Goal: Information Seeking & Learning: Check status

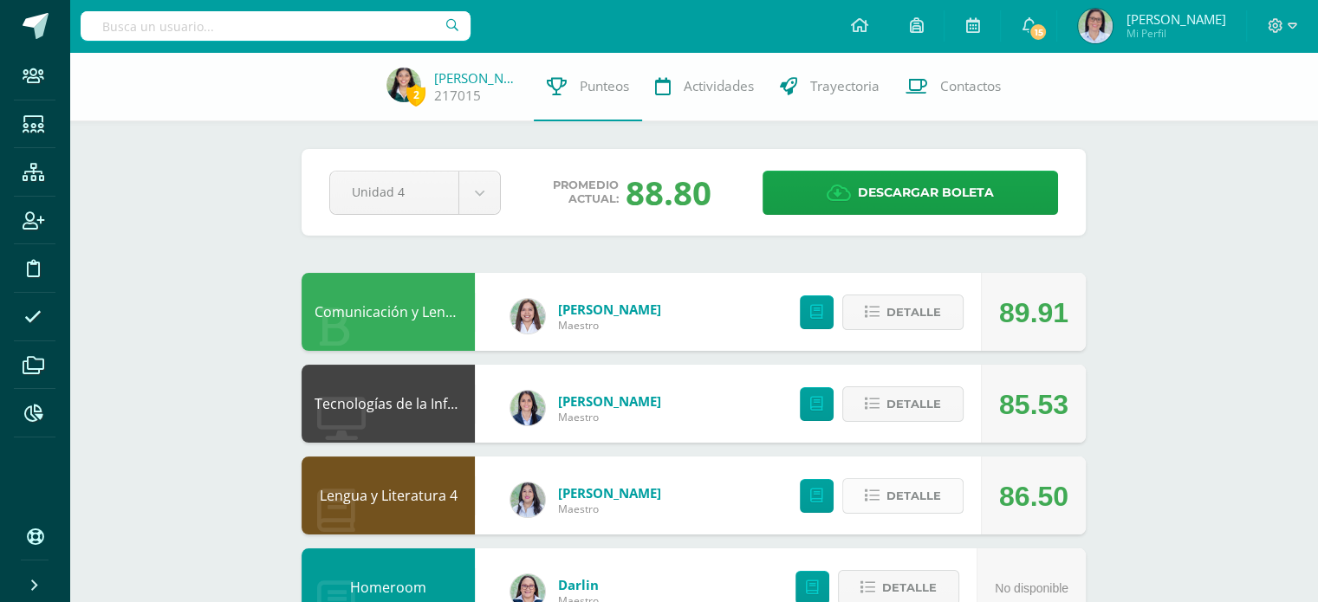
scroll to position [38, 0]
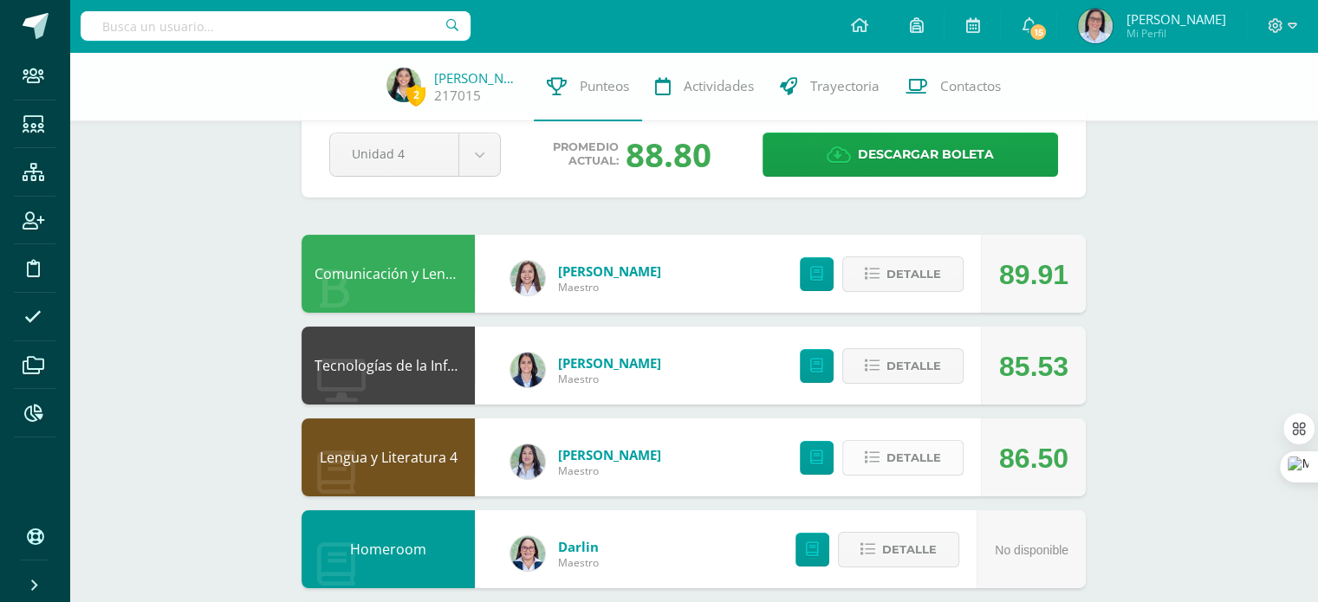
click at [912, 451] on span "Detalle" at bounding box center [913, 458] width 55 height 32
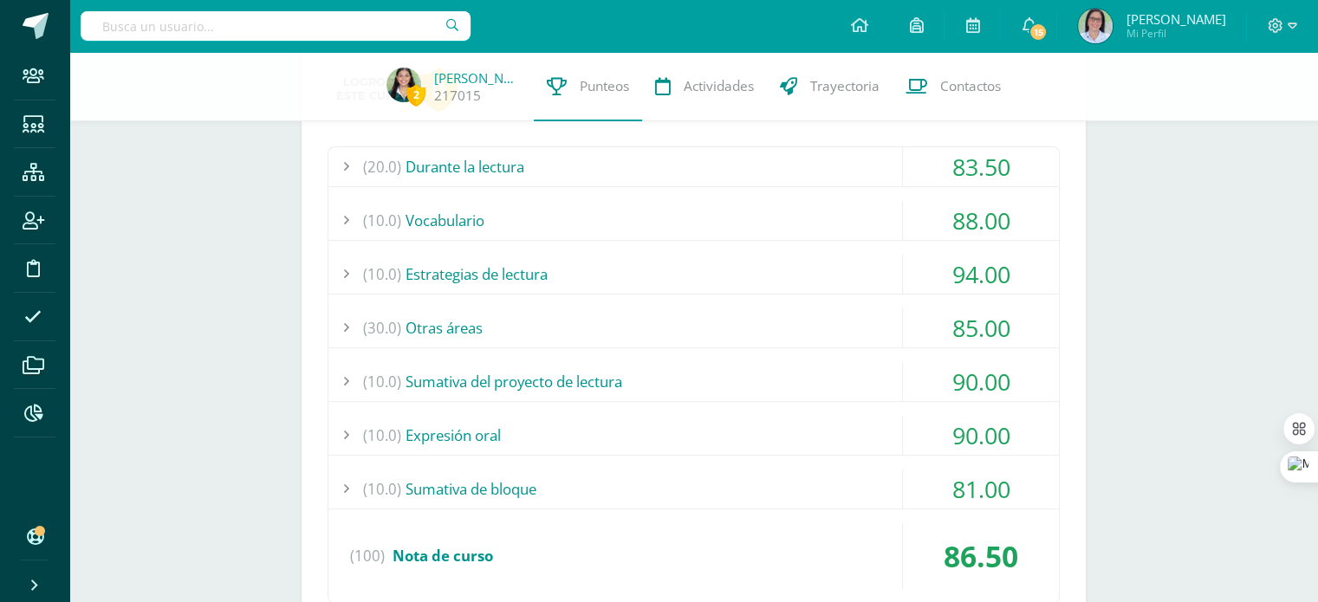
scroll to position [489, 0]
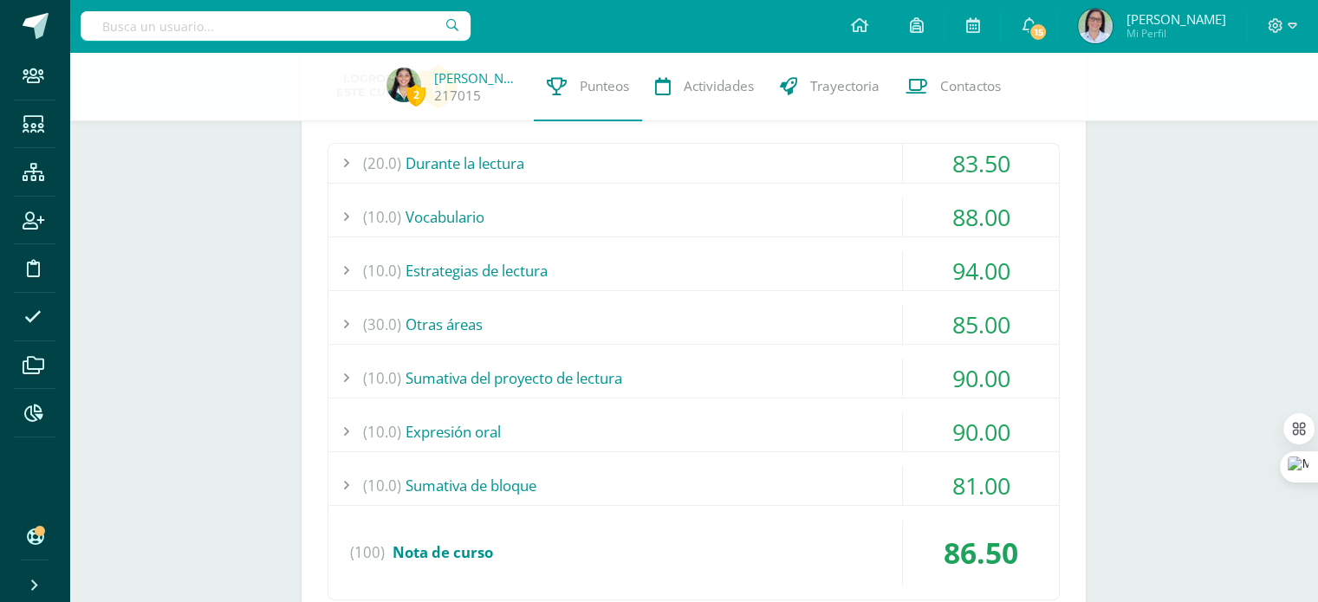
click at [692, 478] on div "(10.0) Sumativa de bloque" at bounding box center [693, 485] width 730 height 39
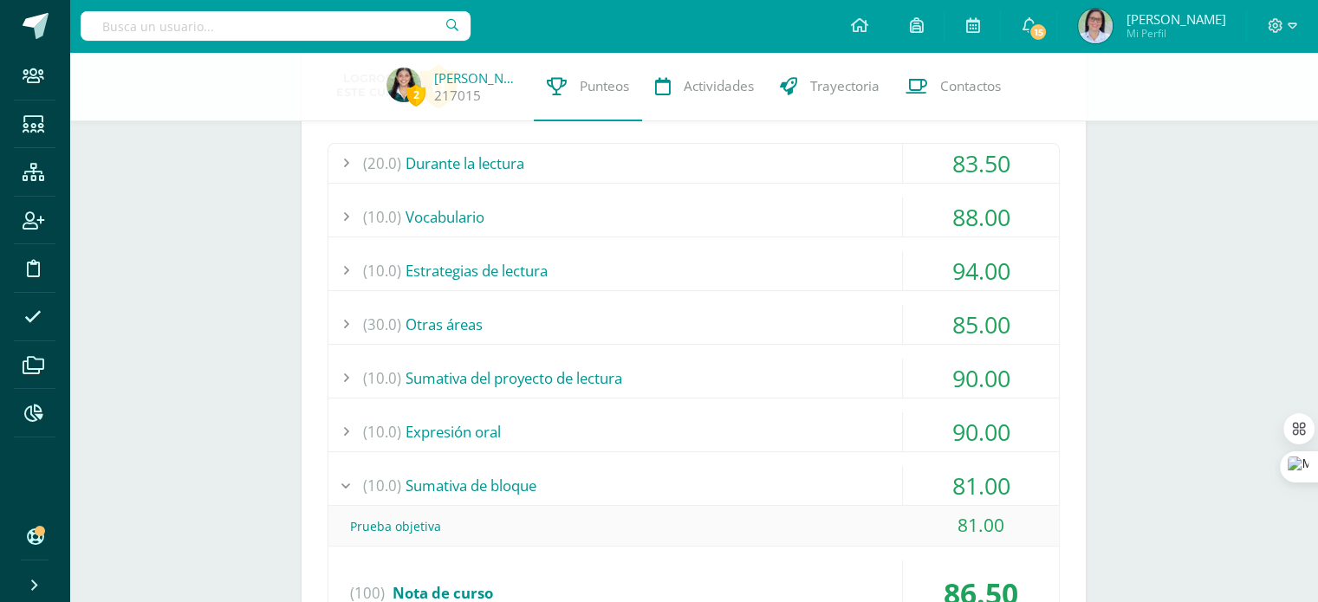
click at [692, 478] on div "(10.0) Sumativa de bloque" at bounding box center [693, 485] width 730 height 39
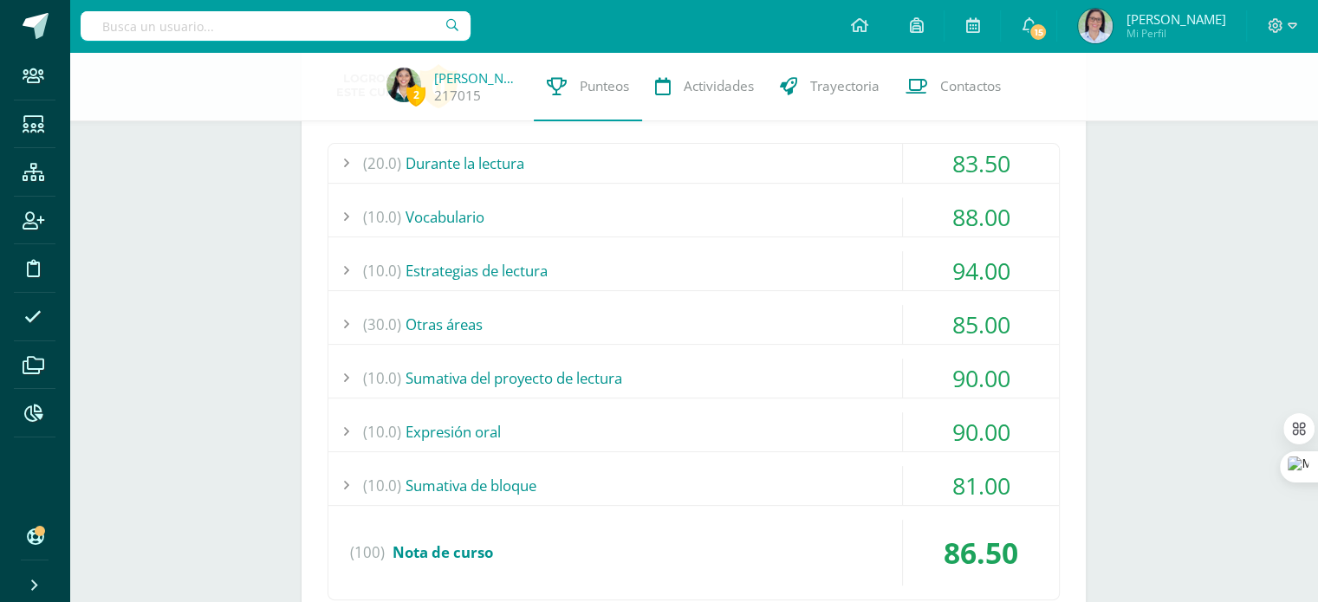
click at [601, 334] on div "(30.0) Otras áreas" at bounding box center [693, 324] width 730 height 39
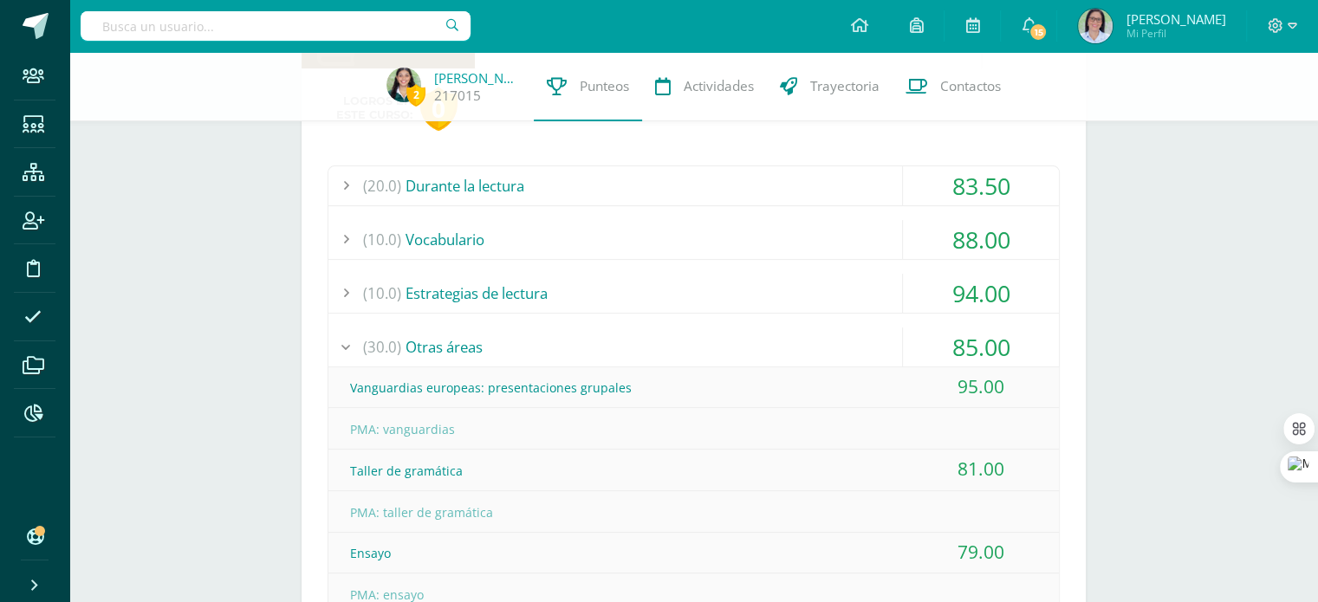
scroll to position [464, 0]
click at [619, 346] on div "(30.0) Otras áreas" at bounding box center [693, 348] width 730 height 39
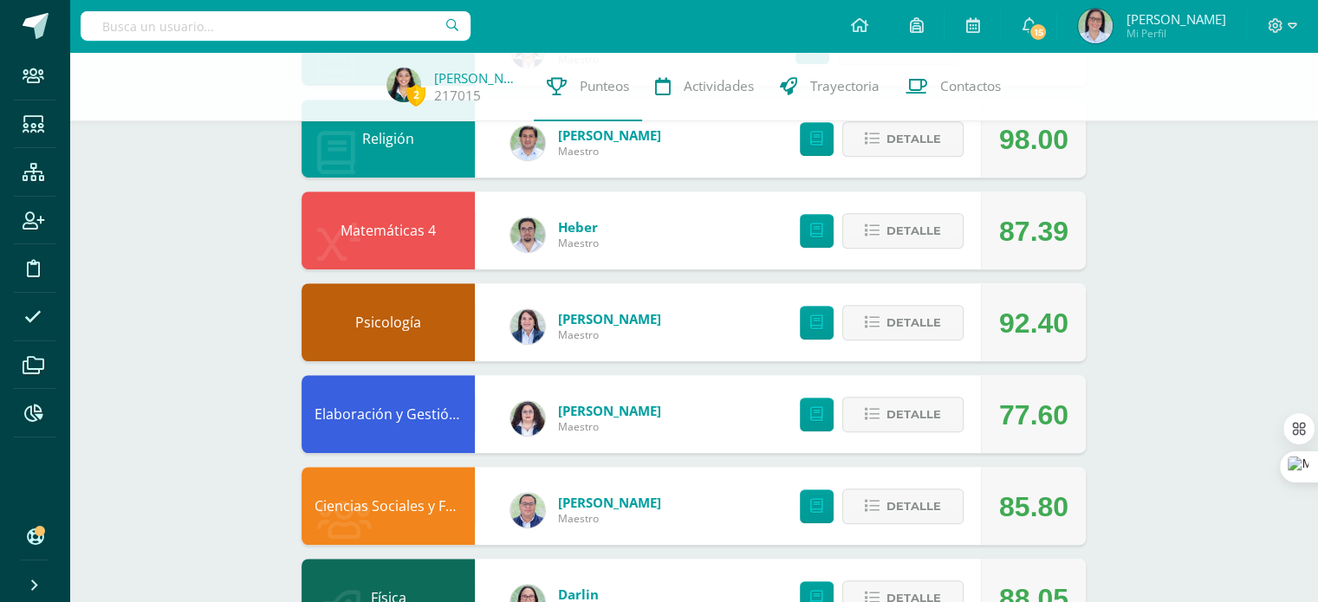
scroll to position [1144, 0]
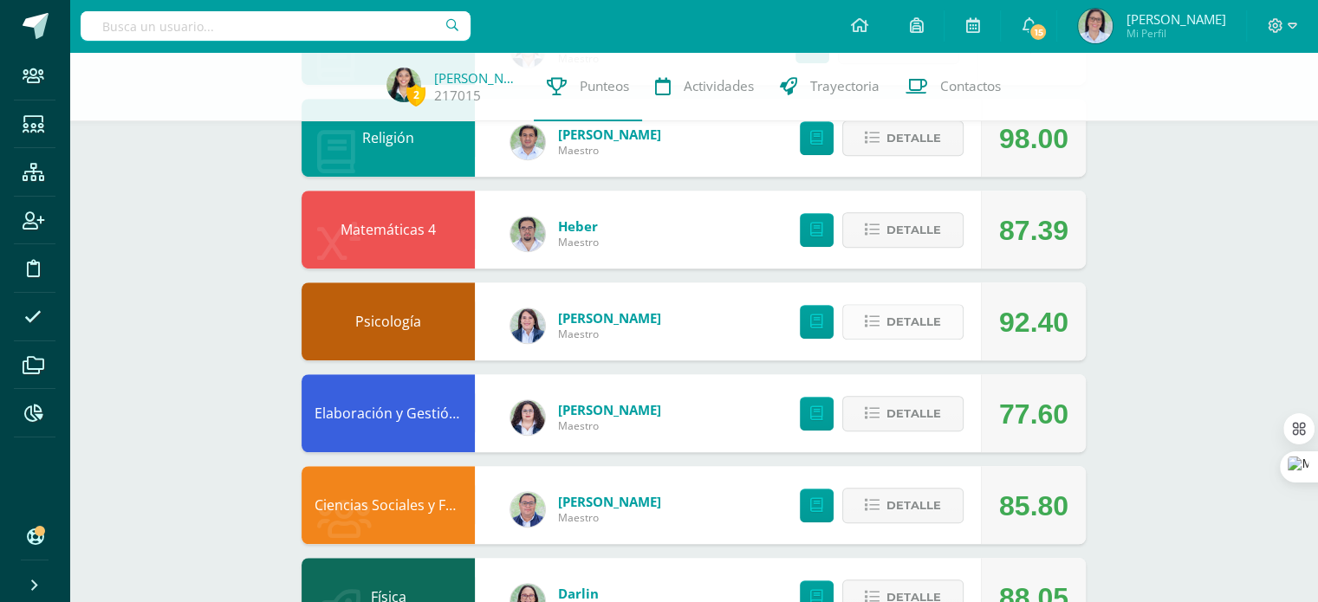
click at [862, 330] on button "Detalle" at bounding box center [902, 322] width 121 height 36
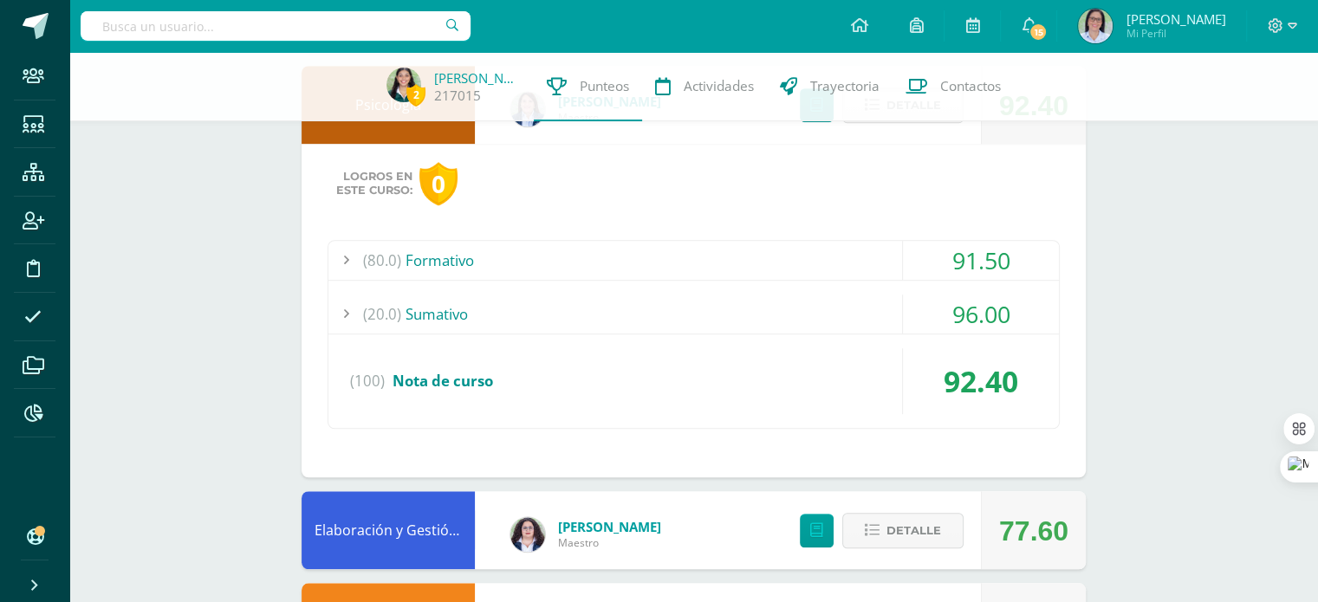
scroll to position [1361, 0]
click at [760, 263] on div "(80.0) Formativo" at bounding box center [693, 259] width 730 height 39
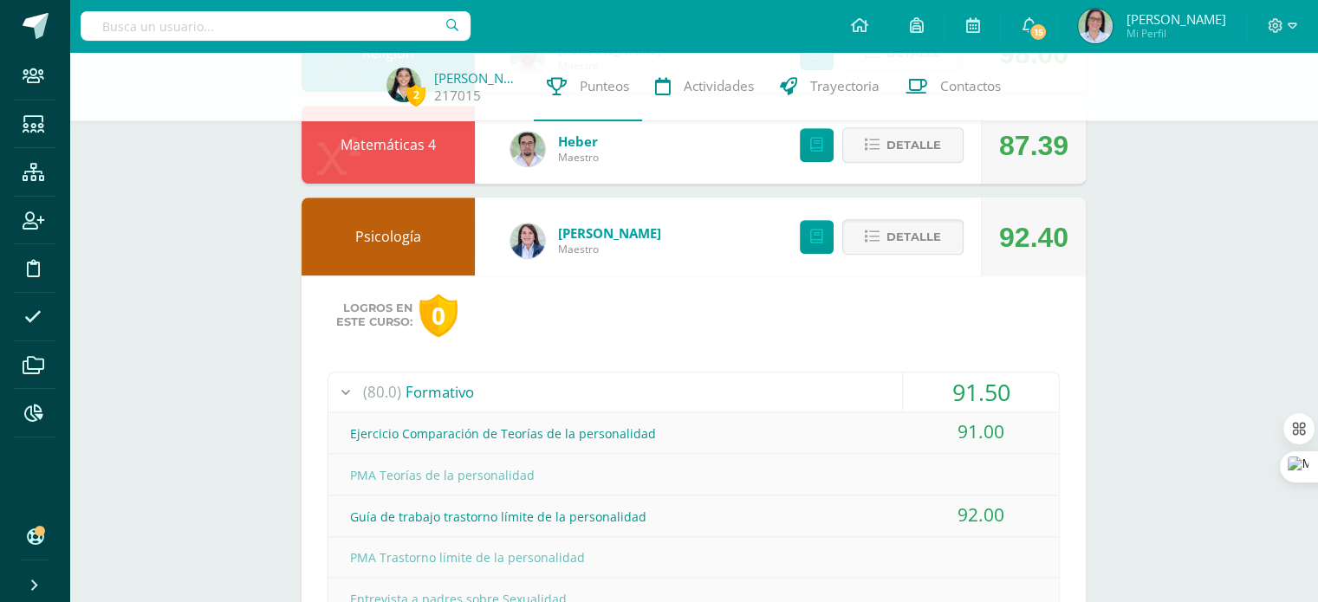
scroll to position [1227, 0]
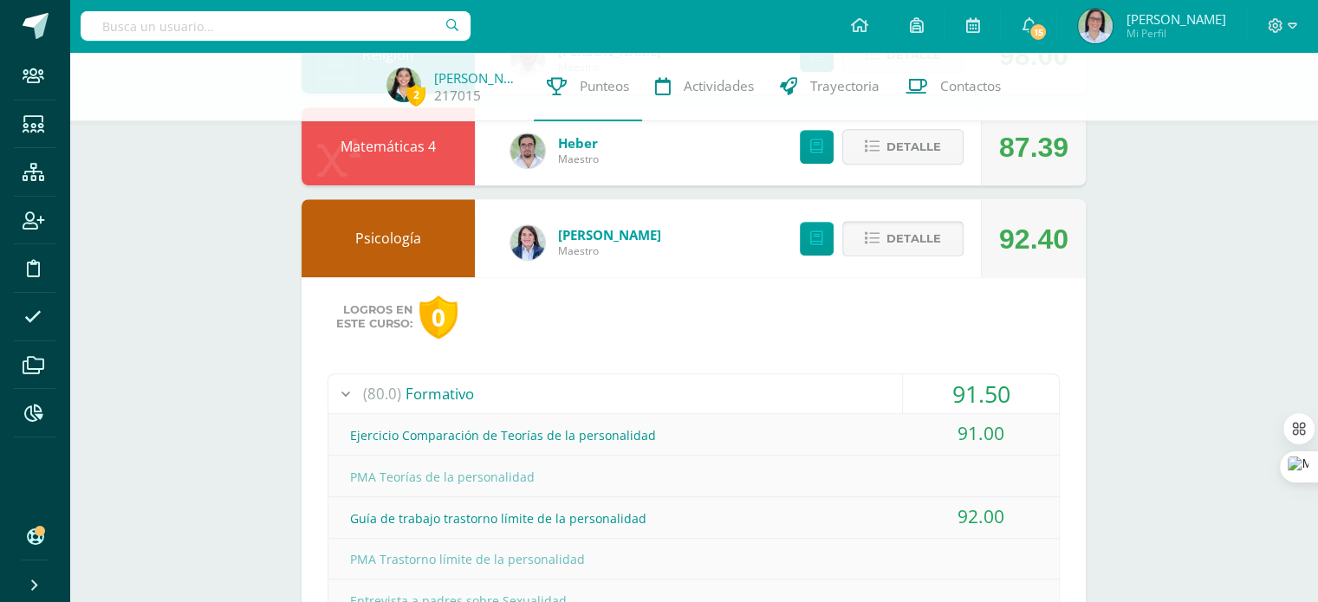
click at [924, 245] on span "Detalle" at bounding box center [913, 239] width 55 height 32
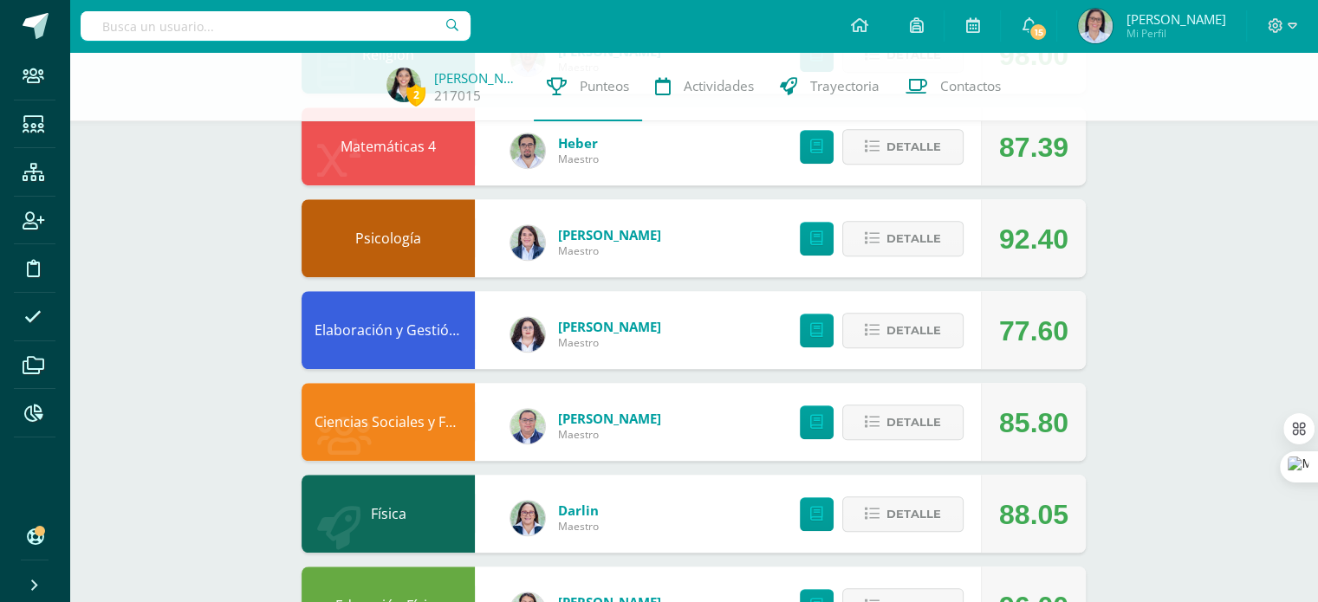
click at [343, 35] on input "text" at bounding box center [276, 25] width 390 height 29
type input "jaque"
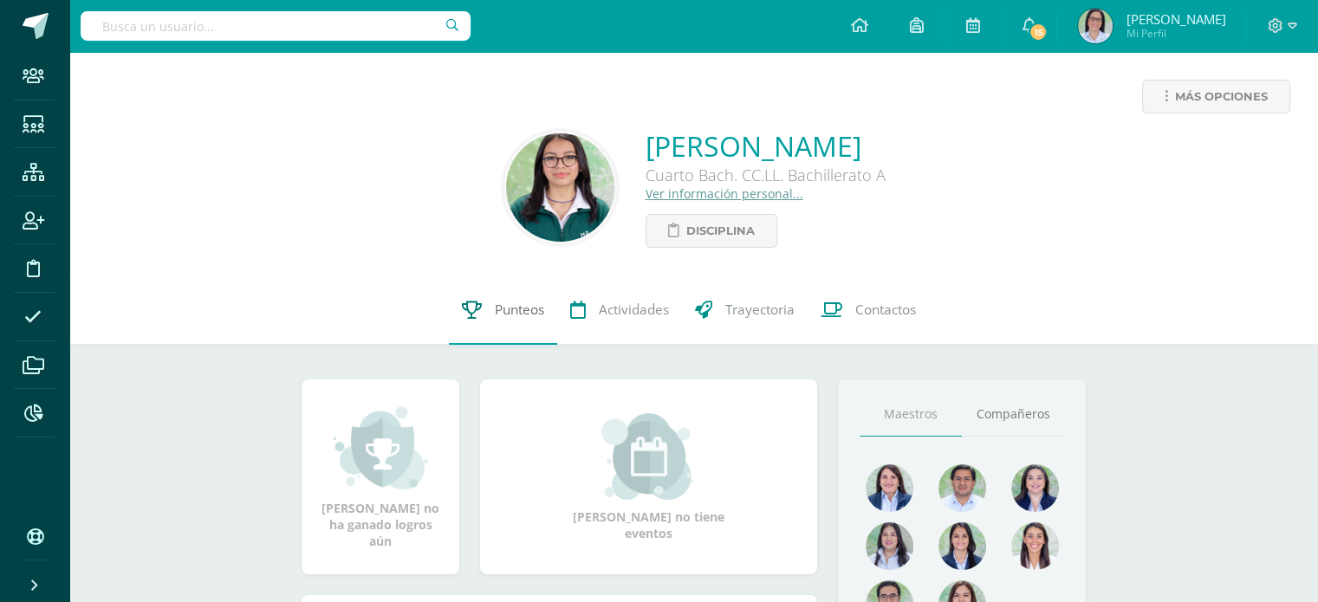
click at [495, 306] on span "Punteos" at bounding box center [519, 310] width 49 height 18
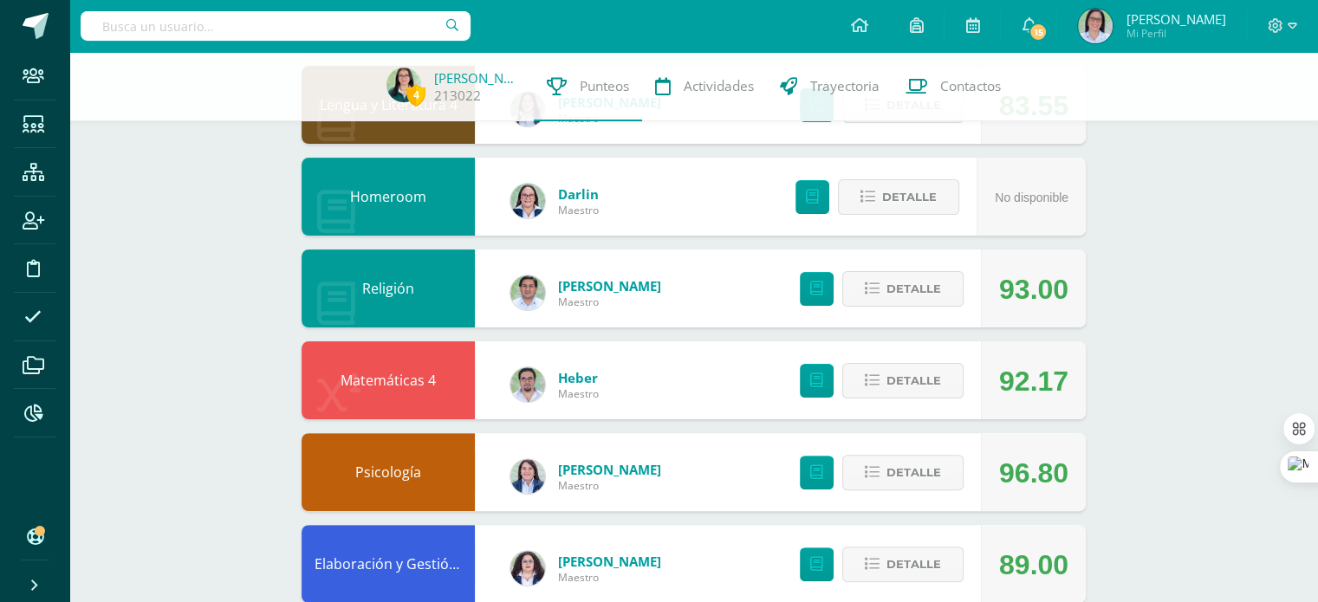
scroll to position [290, 0]
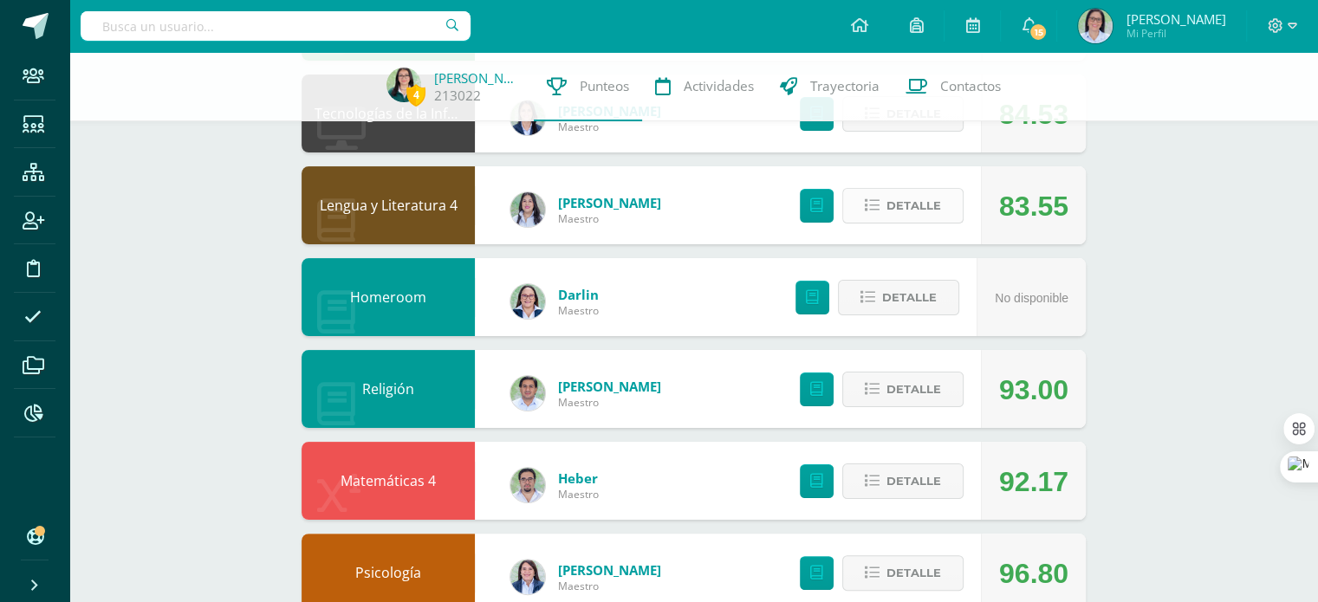
click at [922, 204] on span "Detalle" at bounding box center [913, 206] width 55 height 32
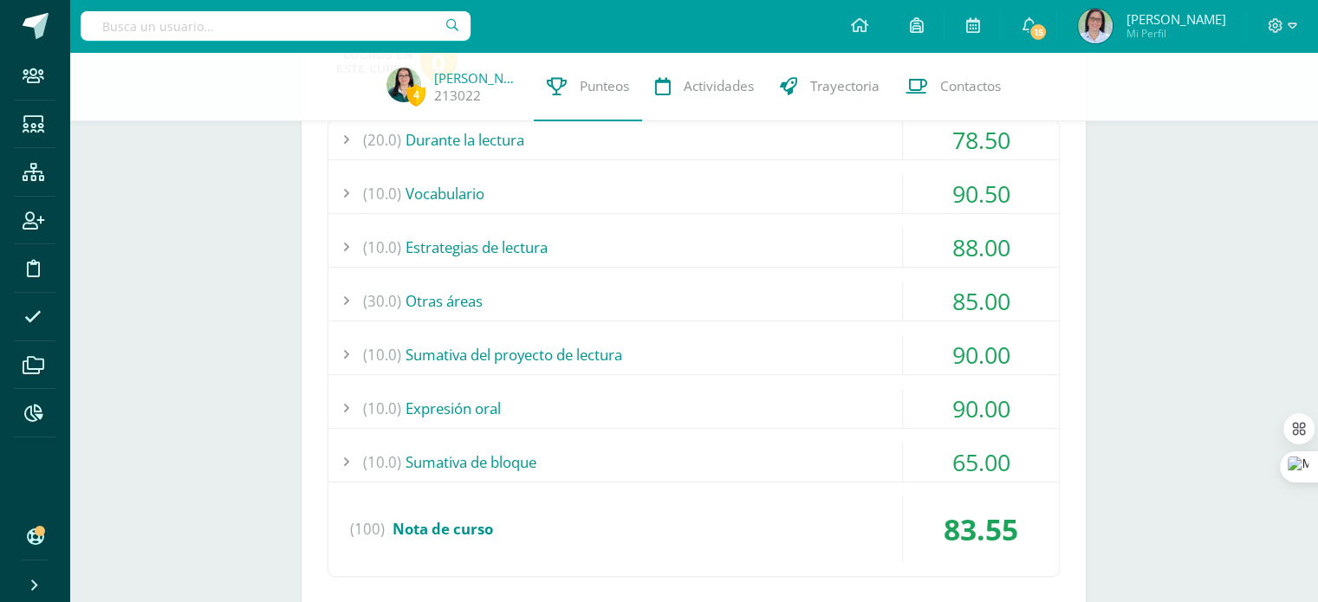
scroll to position [536, 0]
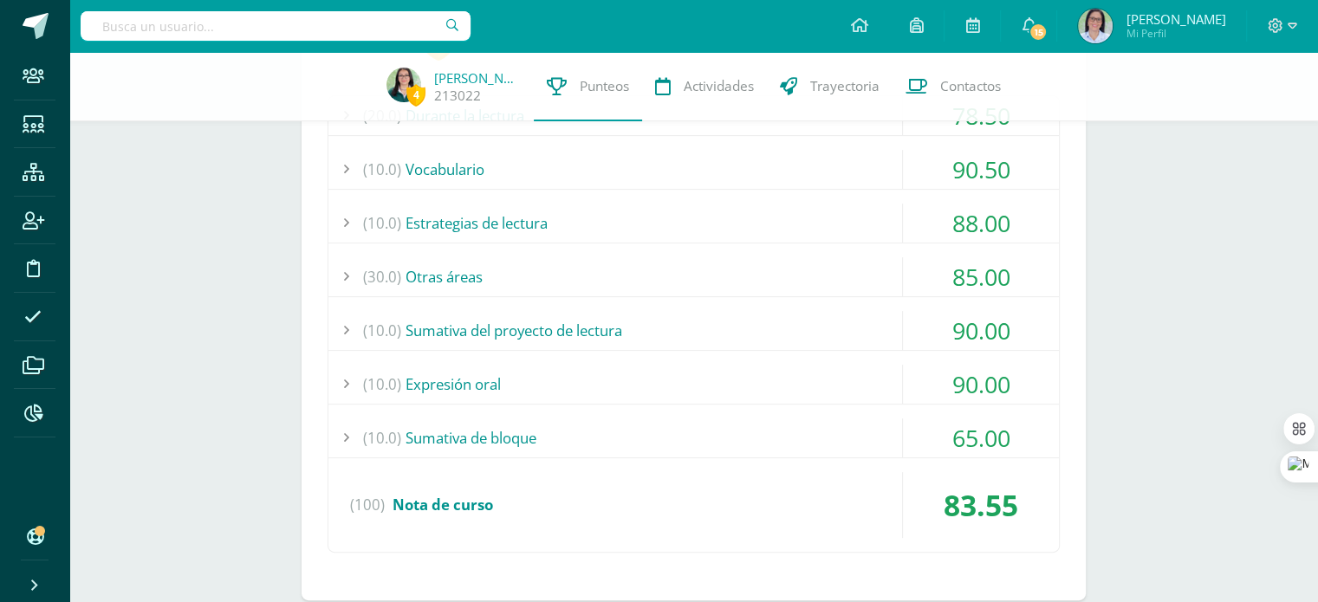
click at [666, 263] on div "(30.0) Otras áreas" at bounding box center [693, 276] width 730 height 39
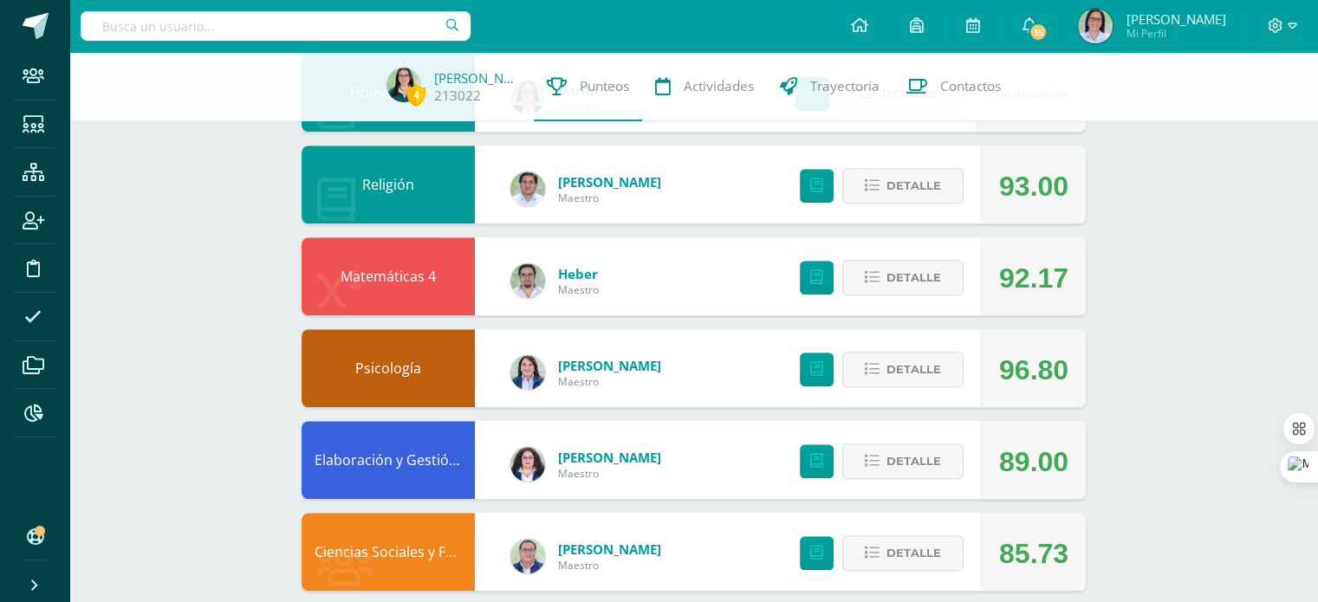
scroll to position [1346, 0]
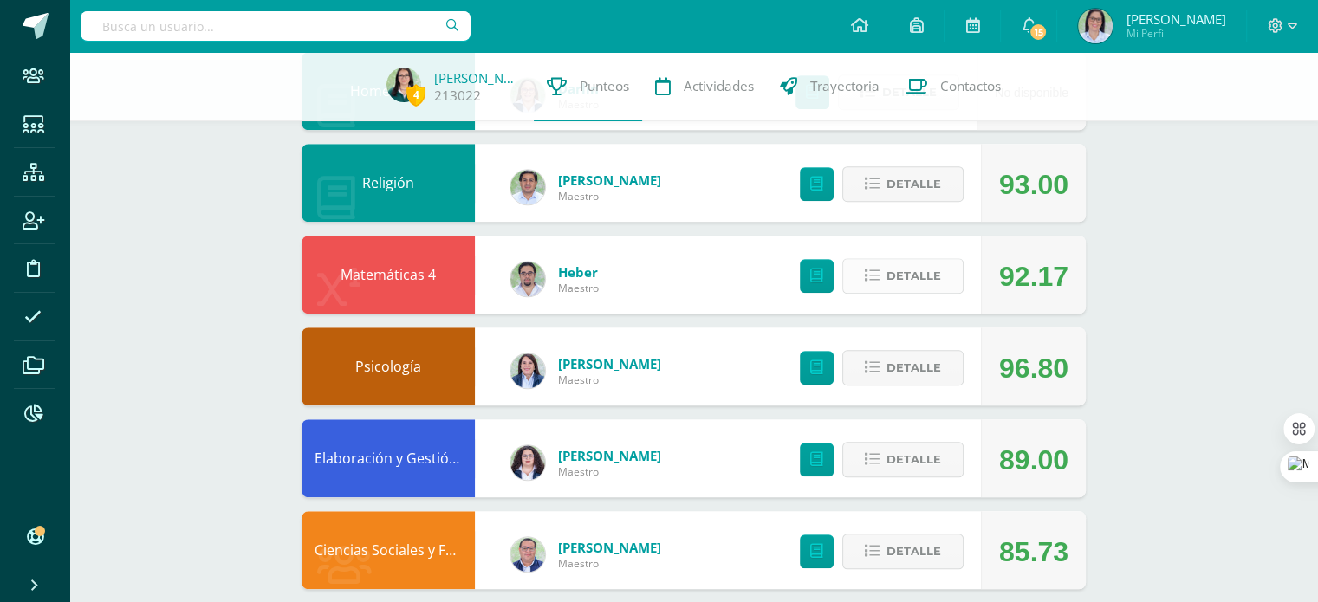
click at [901, 275] on span "Detalle" at bounding box center [913, 276] width 55 height 32
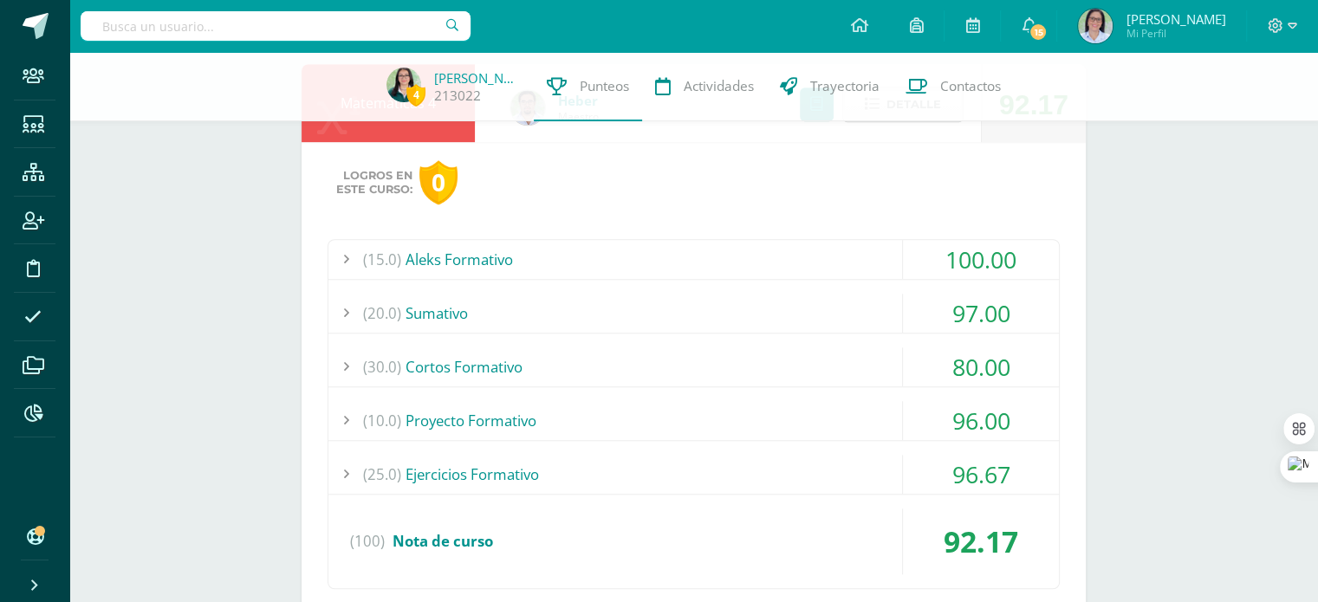
scroll to position [1523, 0]
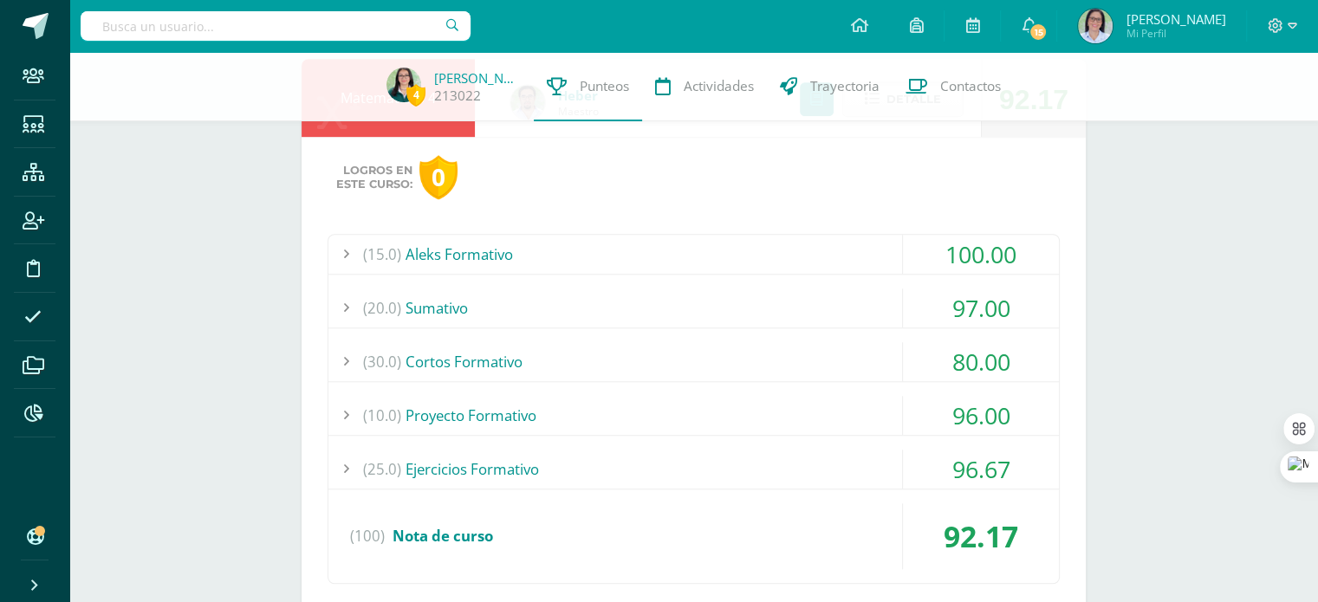
click at [470, 354] on div "(30.0) Cortos Formativo" at bounding box center [693, 361] width 730 height 39
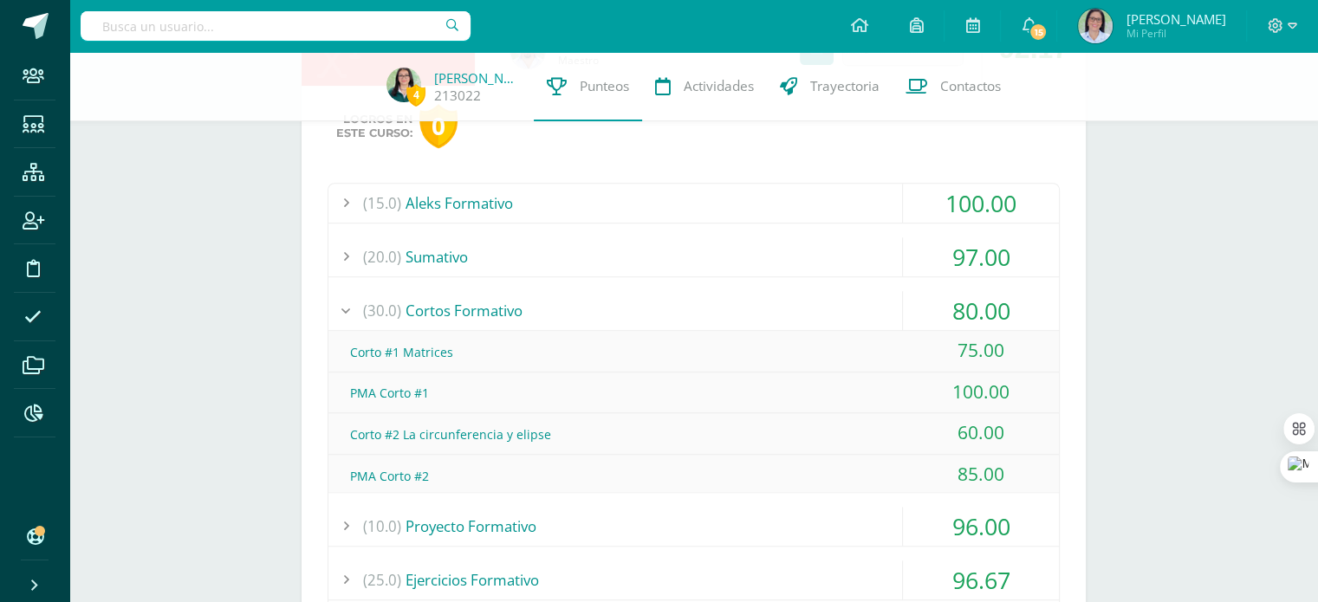
scroll to position [1276, 0]
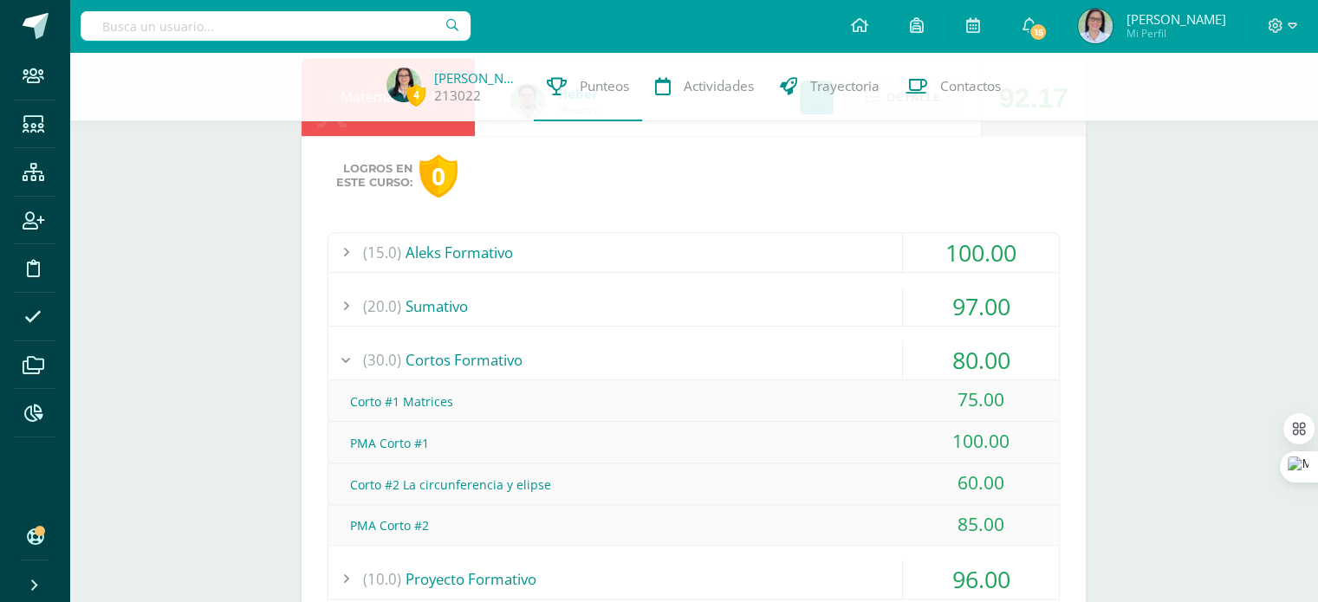
click at [165, 32] on input "text" at bounding box center [276, 25] width 390 height 29
type input "adriana"
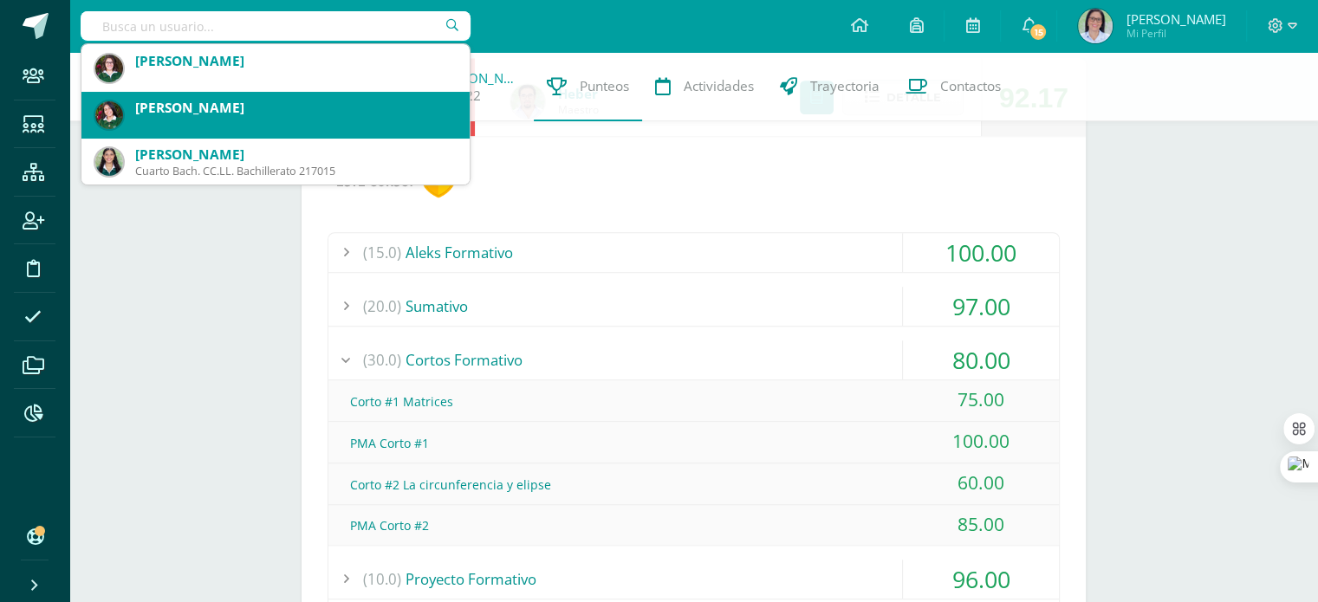
scroll to position [280, 0]
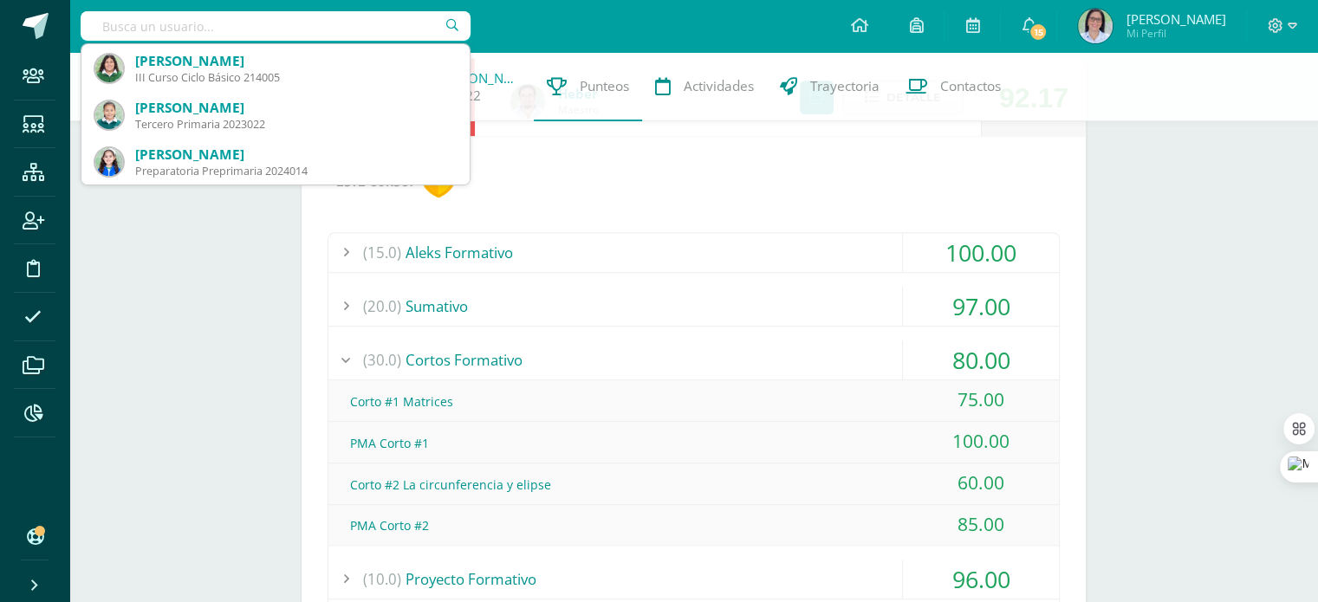
click at [205, 26] on input "text" at bounding box center [276, 25] width 390 height 29
type input "Adriana Reye"
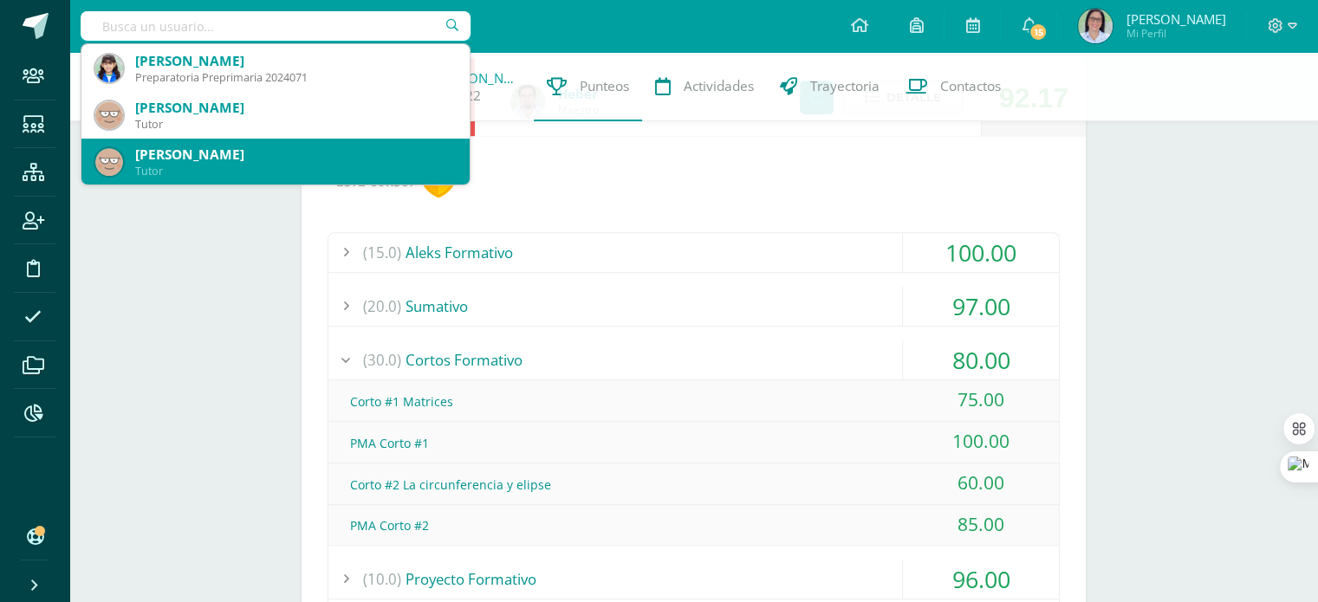
scroll to position [0, 0]
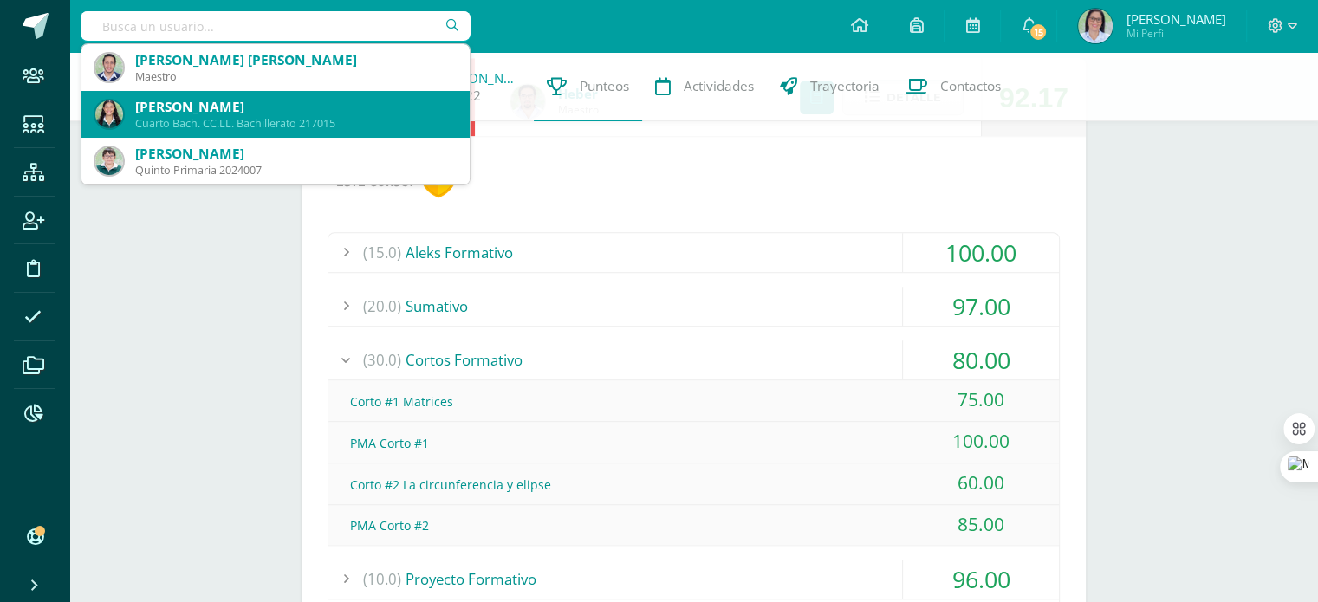
click at [270, 108] on div "Adriana José Reyes Martínez" at bounding box center [295, 107] width 321 height 18
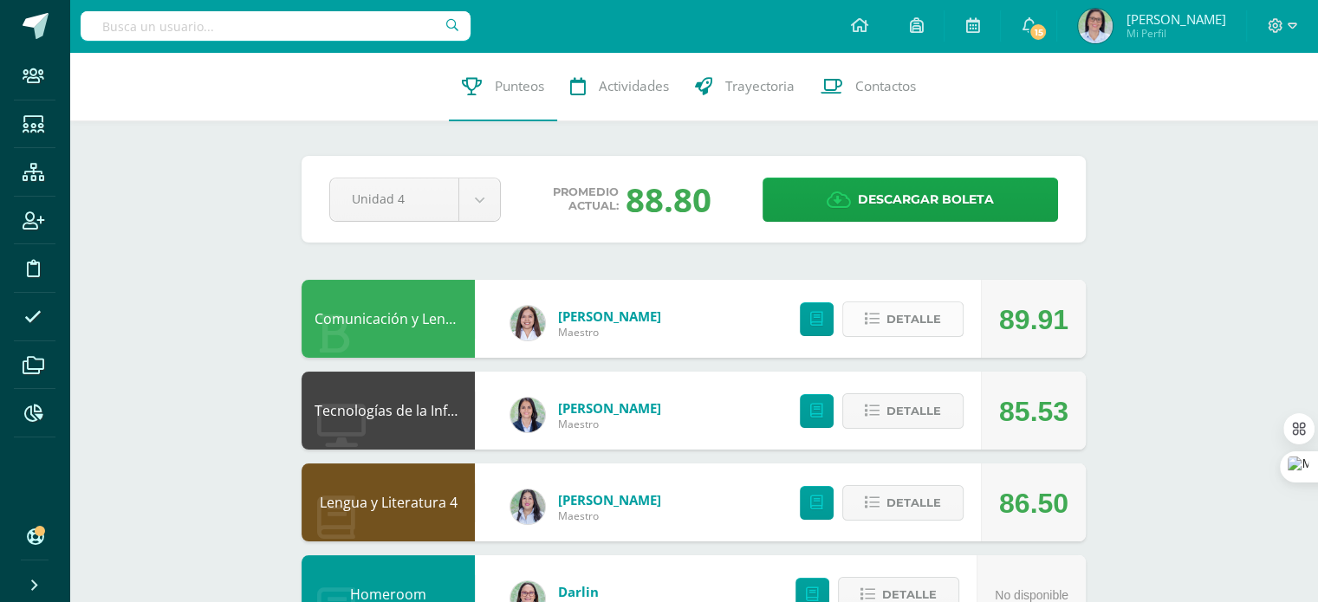
click at [903, 332] on span "Detalle" at bounding box center [913, 319] width 55 height 32
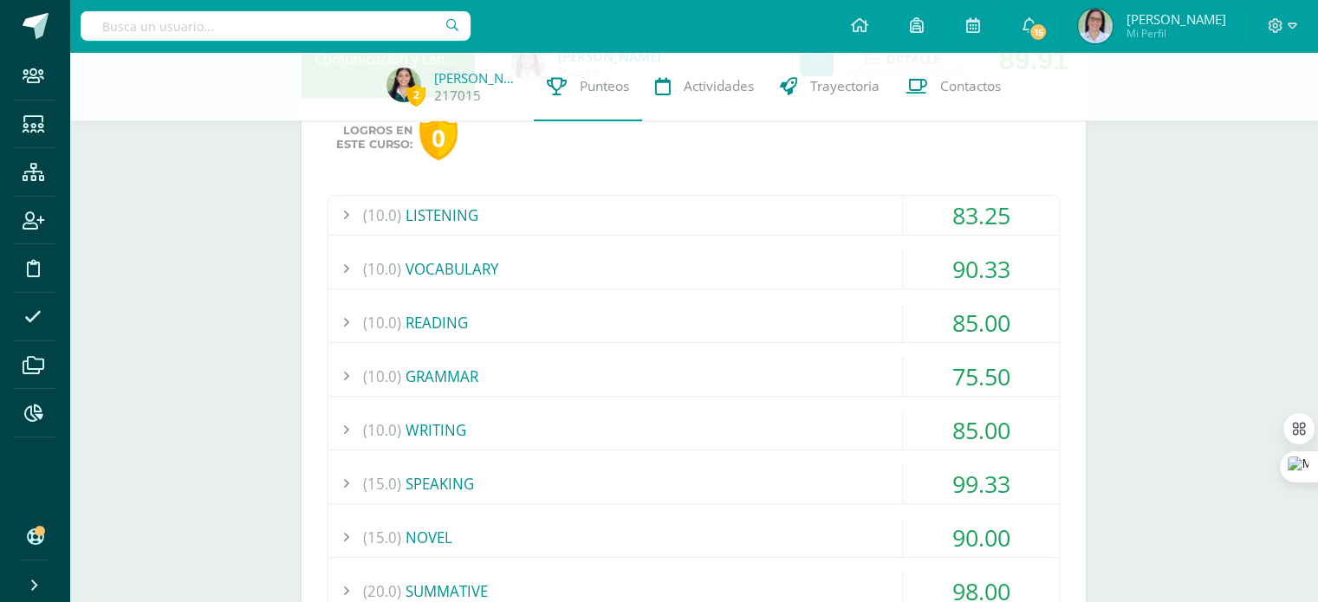
scroll to position [252, 0]
click at [554, 365] on div "(10.0) GRAMMAR" at bounding box center [693, 377] width 730 height 39
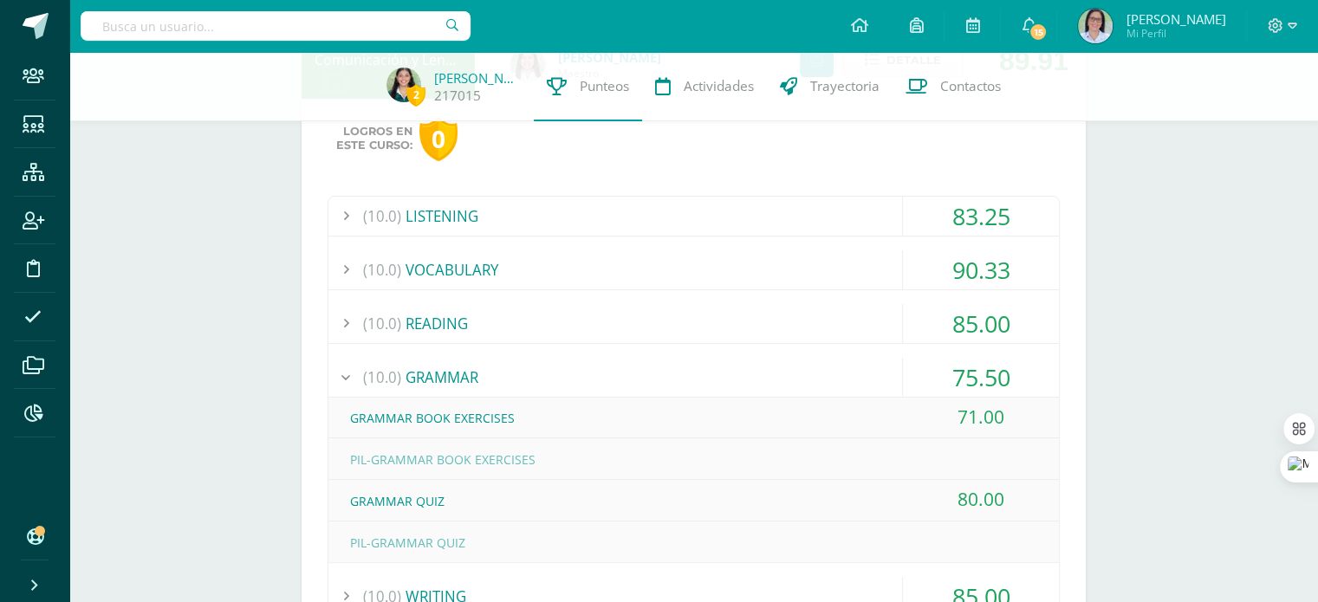
click at [554, 369] on div "(10.0) GRAMMAR" at bounding box center [693, 377] width 730 height 39
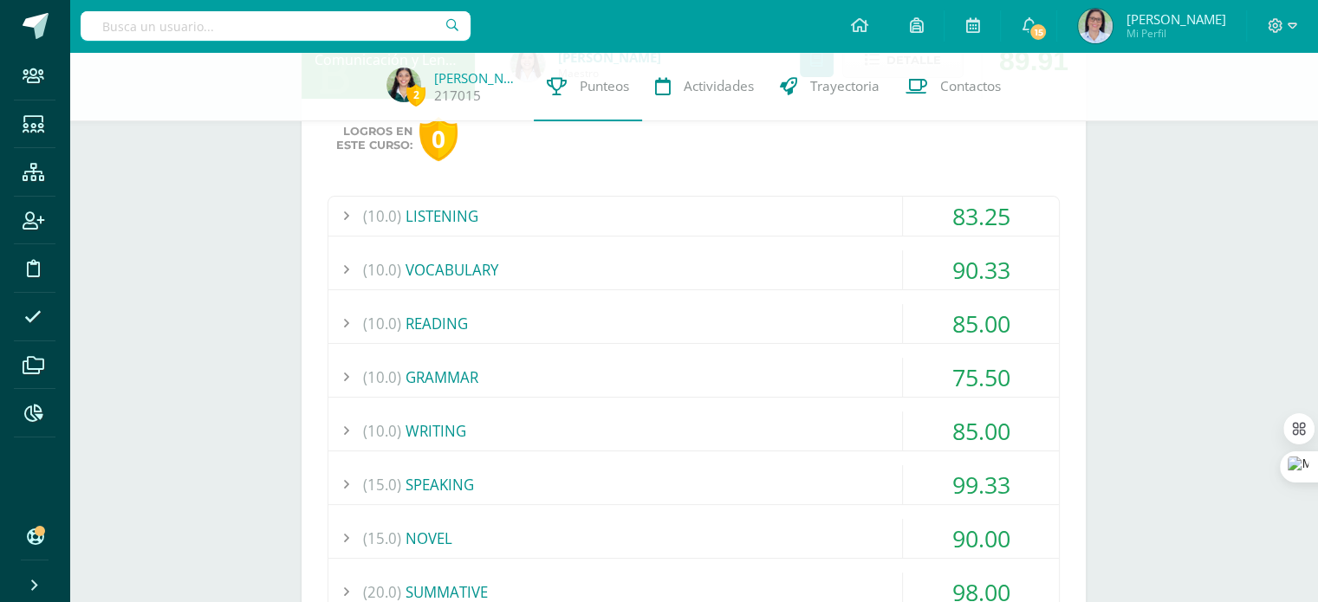
click at [580, 373] on div "(10.0) GRAMMAR" at bounding box center [693, 377] width 730 height 39
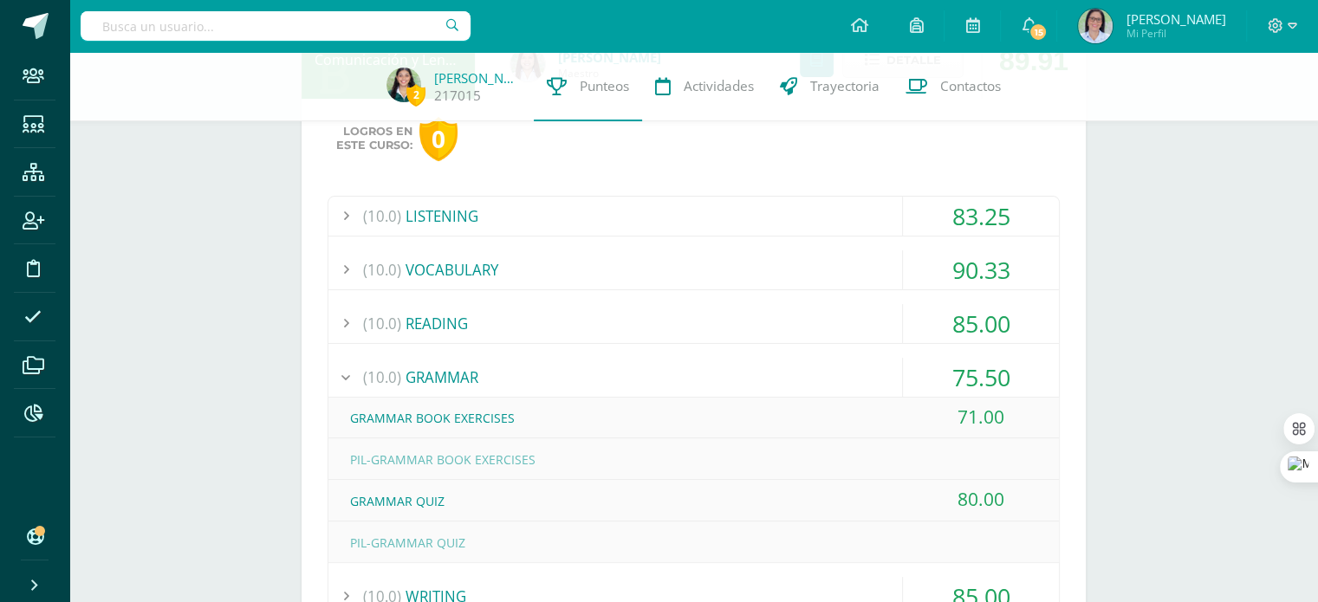
drag, startPoint x: 447, startPoint y: 501, endPoint x: 335, endPoint y: 408, distance: 145.2
click at [335, 408] on div "GRAMMAR BOOK EXERCISES 71.00 PIL-GRAMMAR BOOK EXERCISES" at bounding box center [693, 480] width 730 height 165
click at [450, 496] on div "GRAMMAR QUIZ" at bounding box center [693, 501] width 730 height 39
click at [450, 376] on div "(10.0) GRAMMAR" at bounding box center [693, 377] width 730 height 39
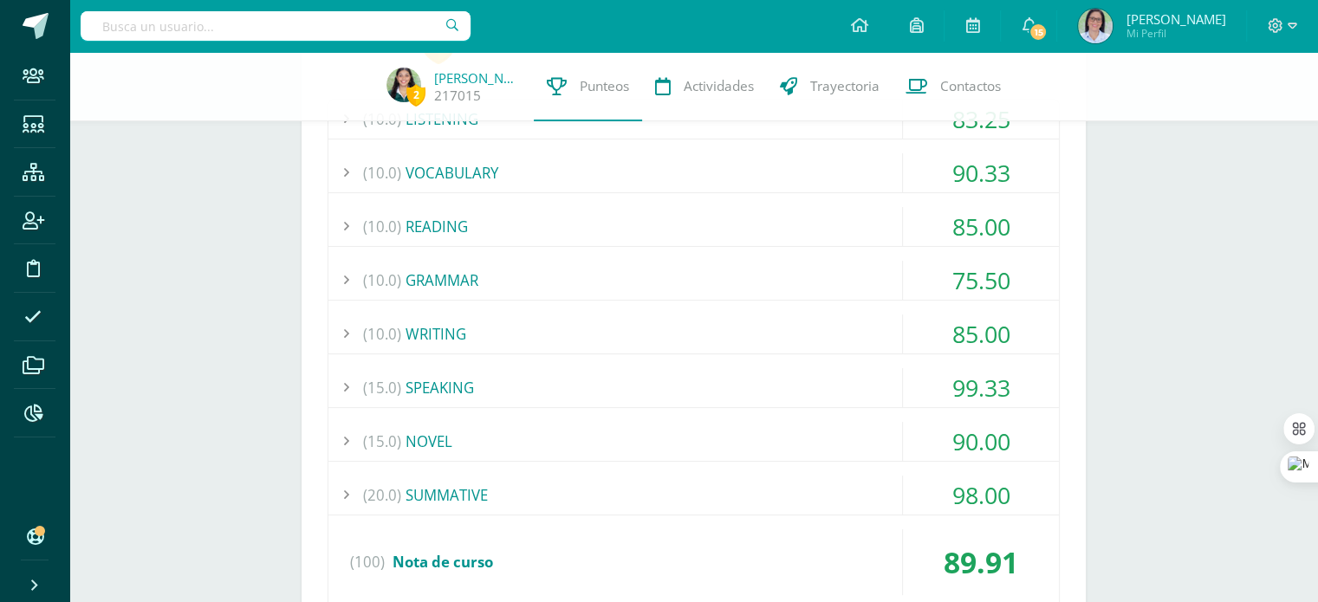
scroll to position [376, 0]
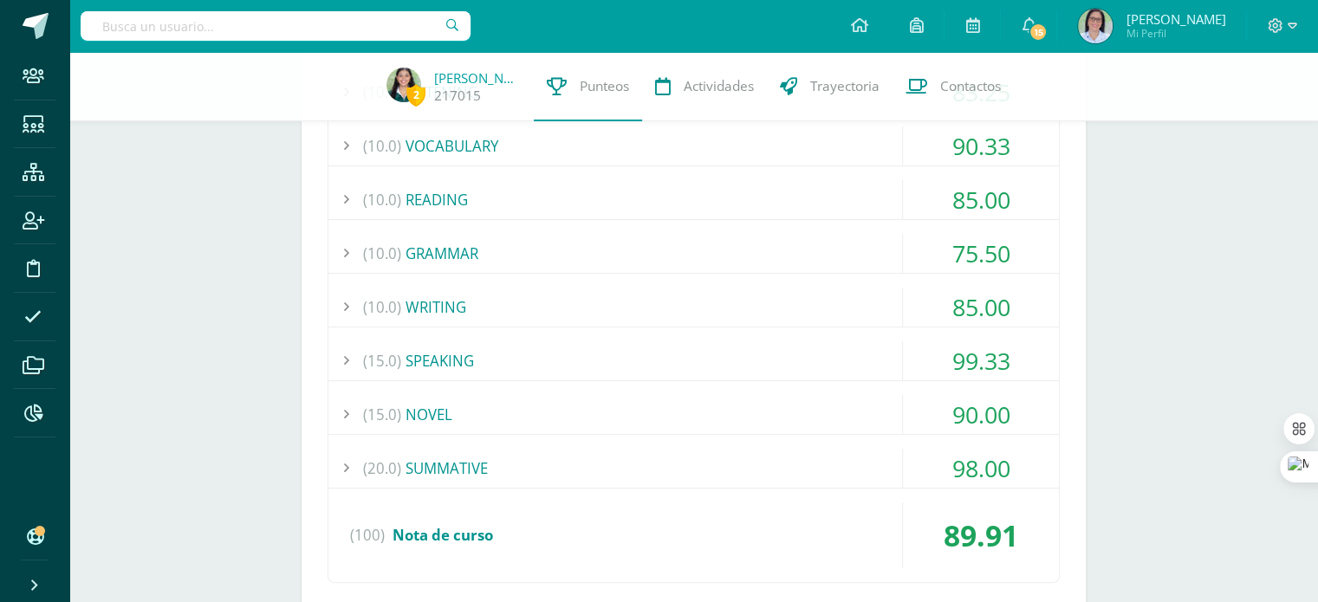
click at [548, 353] on div "(15.0) SPEAKING" at bounding box center [693, 360] width 730 height 39
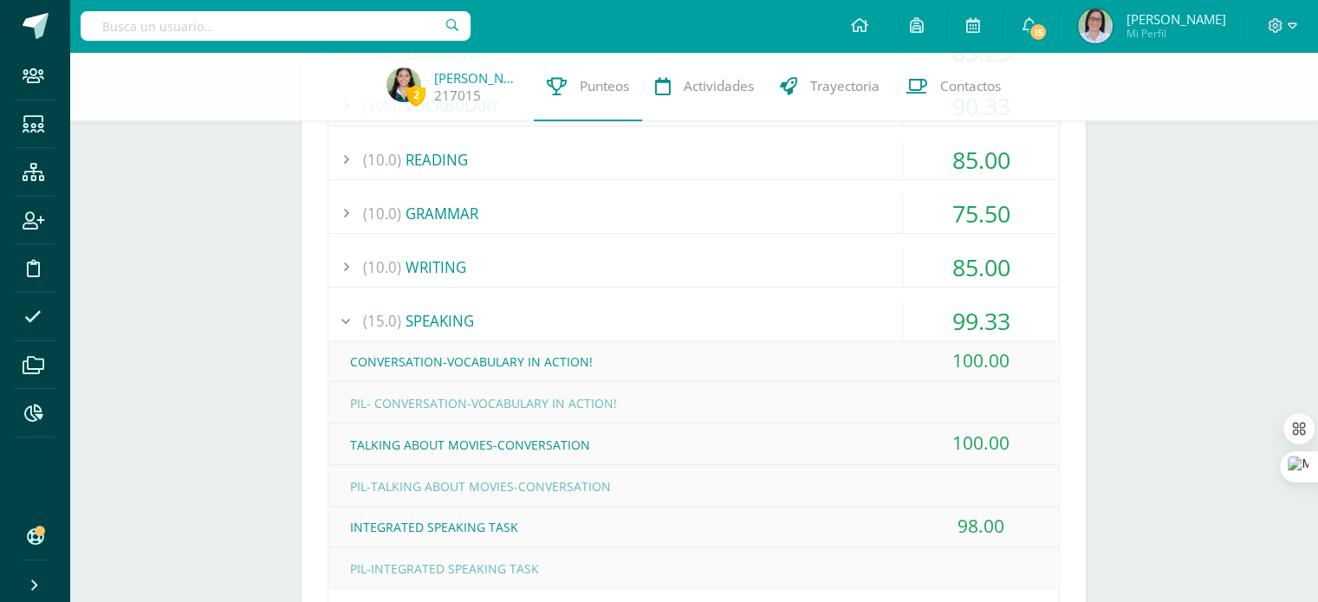
scroll to position [418, 0]
click at [513, 301] on div "(15.0) SPEAKING" at bounding box center [693, 319] width 730 height 39
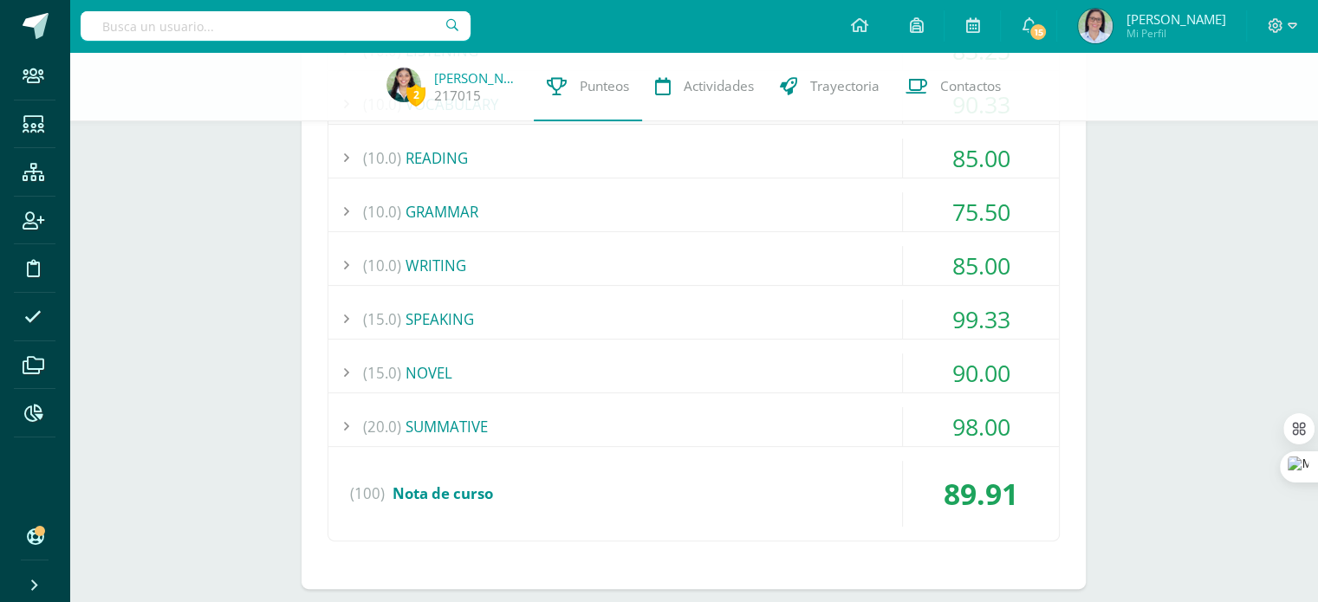
click at [606, 323] on div "(15.0) SPEAKING" at bounding box center [693, 319] width 730 height 39
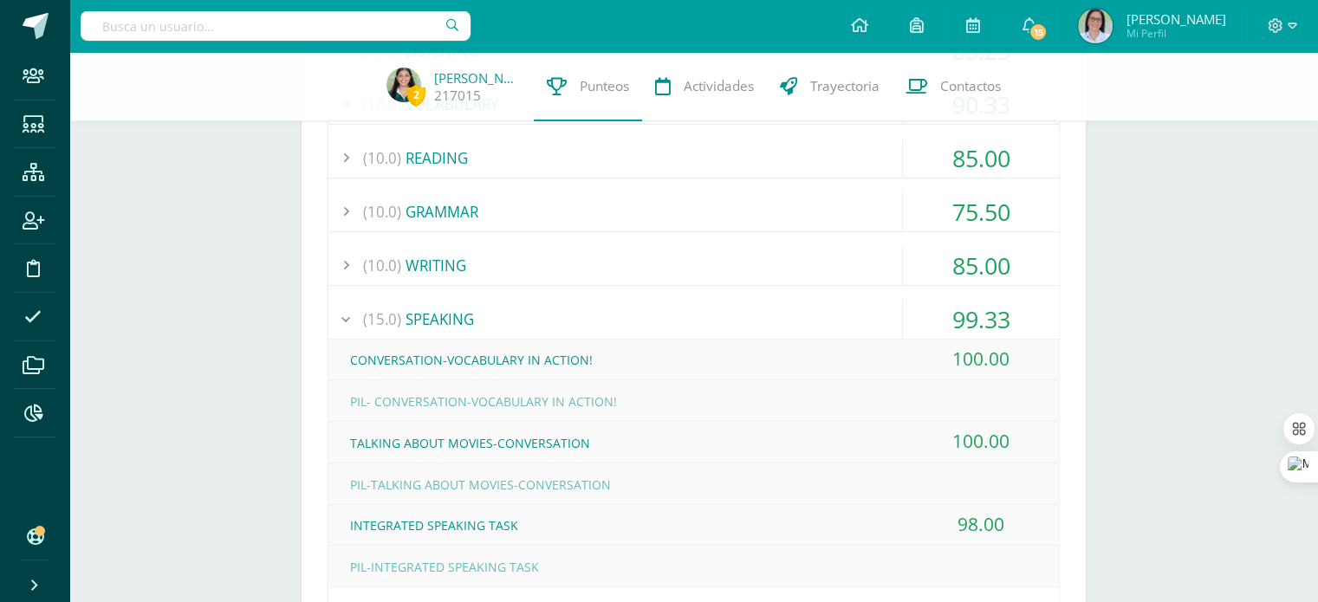
click at [548, 286] on div "(10.0) LISTENING 83.25 LISTENING SKILL 4-EXERCISE 1 50.00" at bounding box center [693, 410] width 732 height 760
click at [557, 303] on div "(15.0) SPEAKING" at bounding box center [693, 319] width 730 height 39
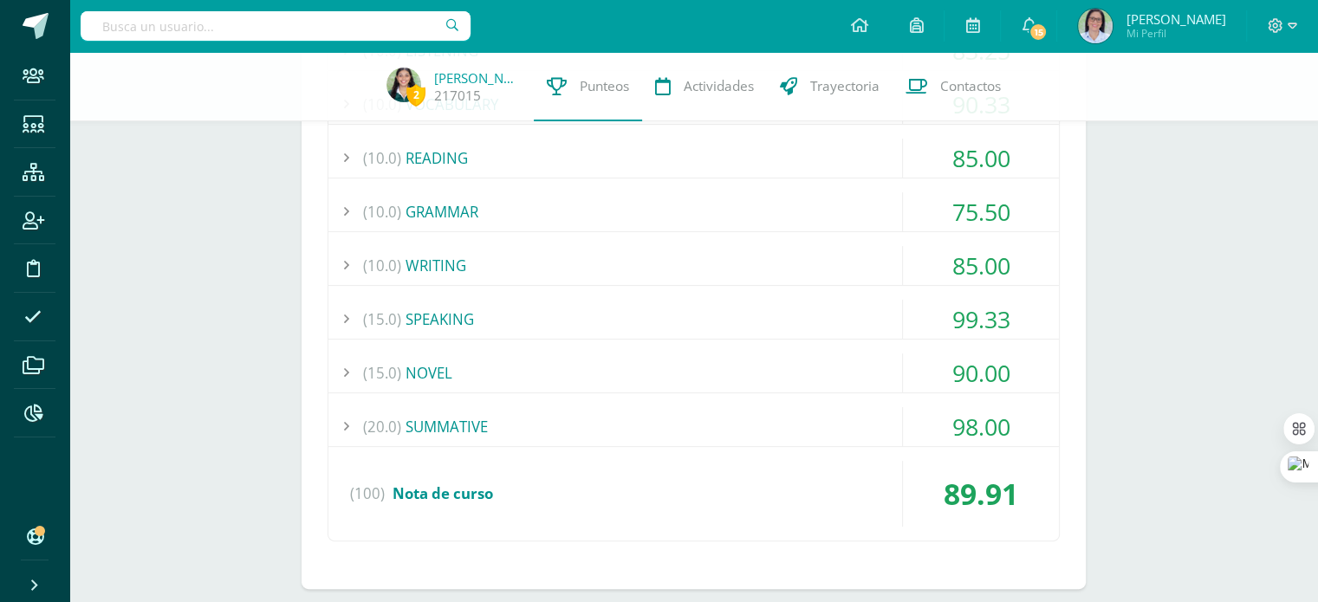
click at [561, 252] on div "(10.0) WRITING" at bounding box center [693, 265] width 730 height 39
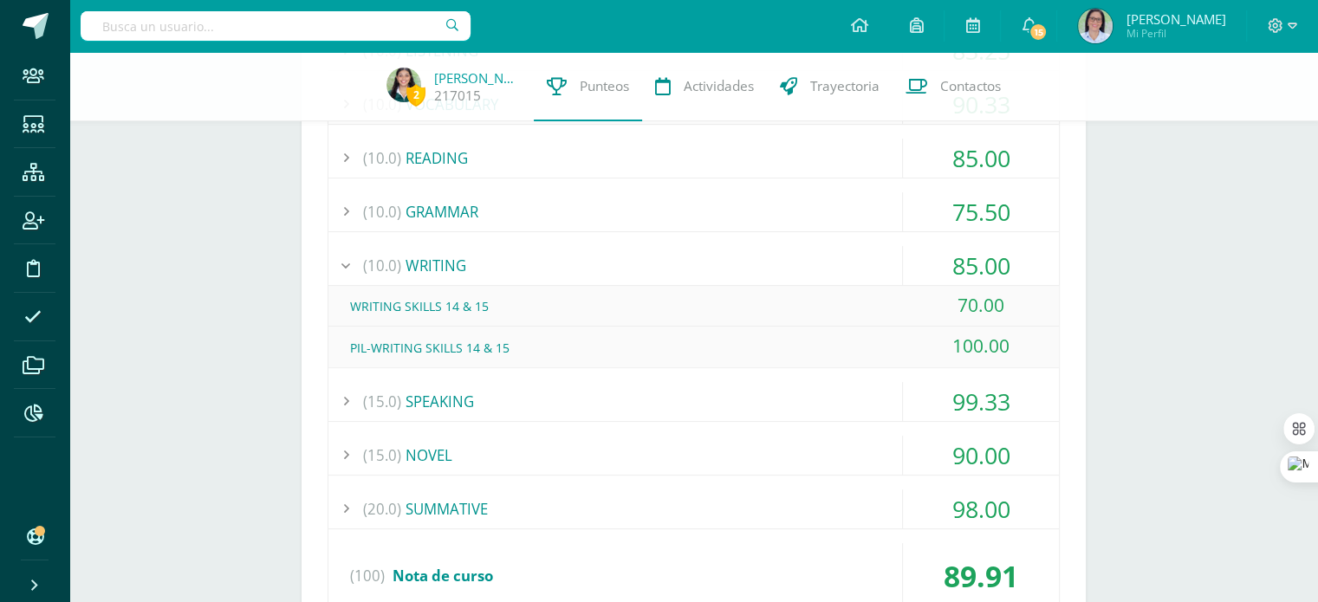
click at [524, 354] on div "PIL-WRITING SKILLS 14 & 15" at bounding box center [693, 347] width 730 height 39
click at [475, 264] on div "(10.0) WRITING" at bounding box center [693, 265] width 730 height 39
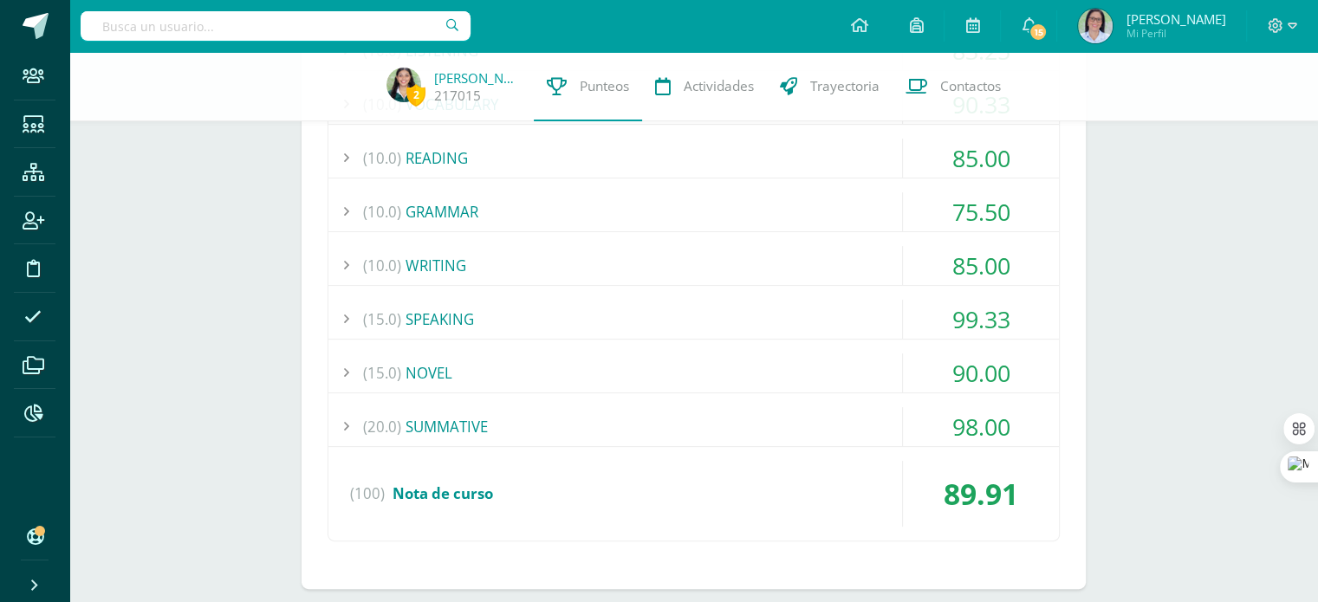
click at [624, 412] on div "(20.0) SUMMATIVE" at bounding box center [693, 426] width 730 height 39
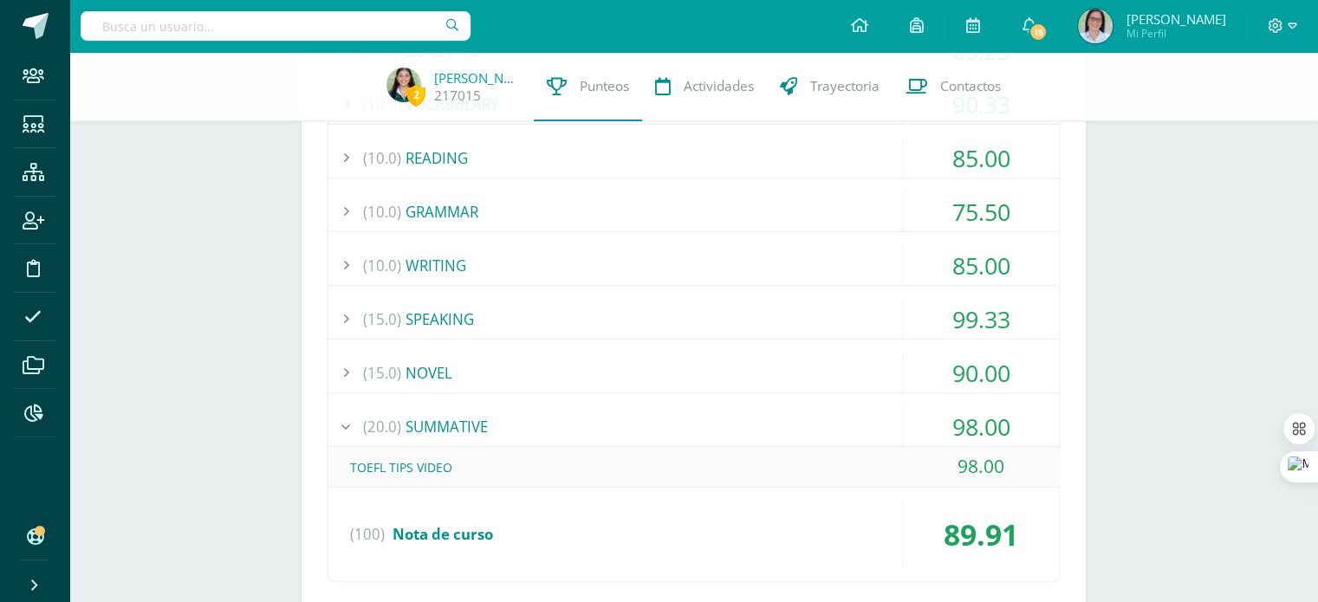
click at [768, 423] on div "(20.0) SUMMATIVE" at bounding box center [693, 426] width 730 height 39
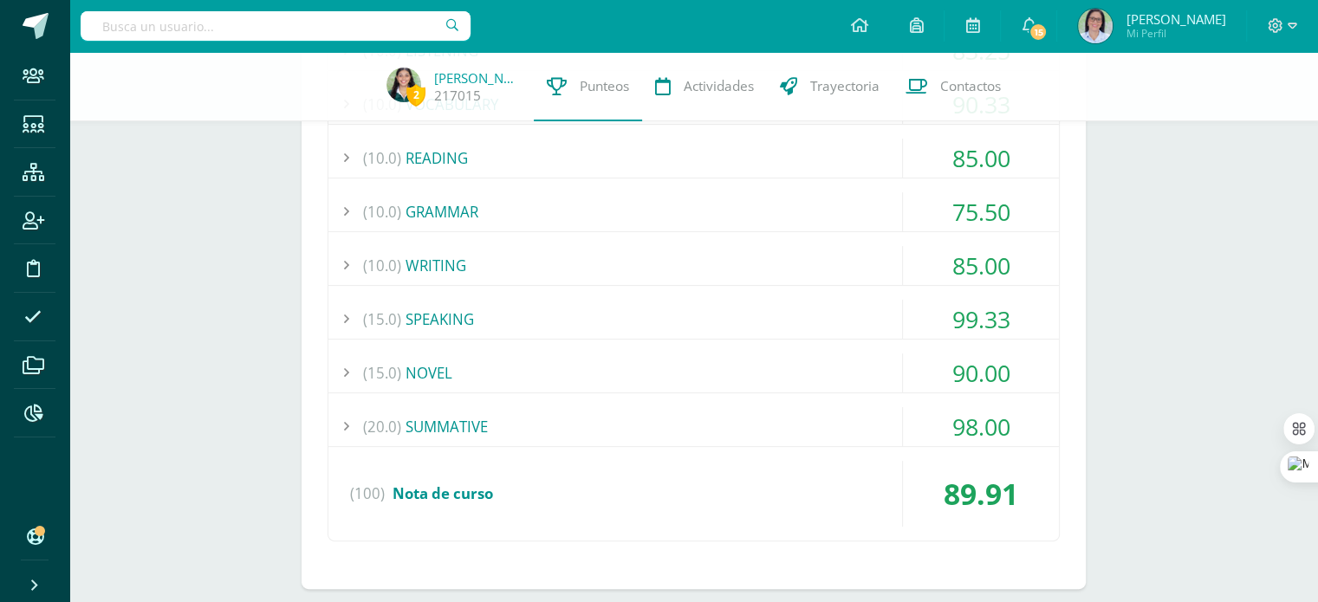
scroll to position [373, 0]
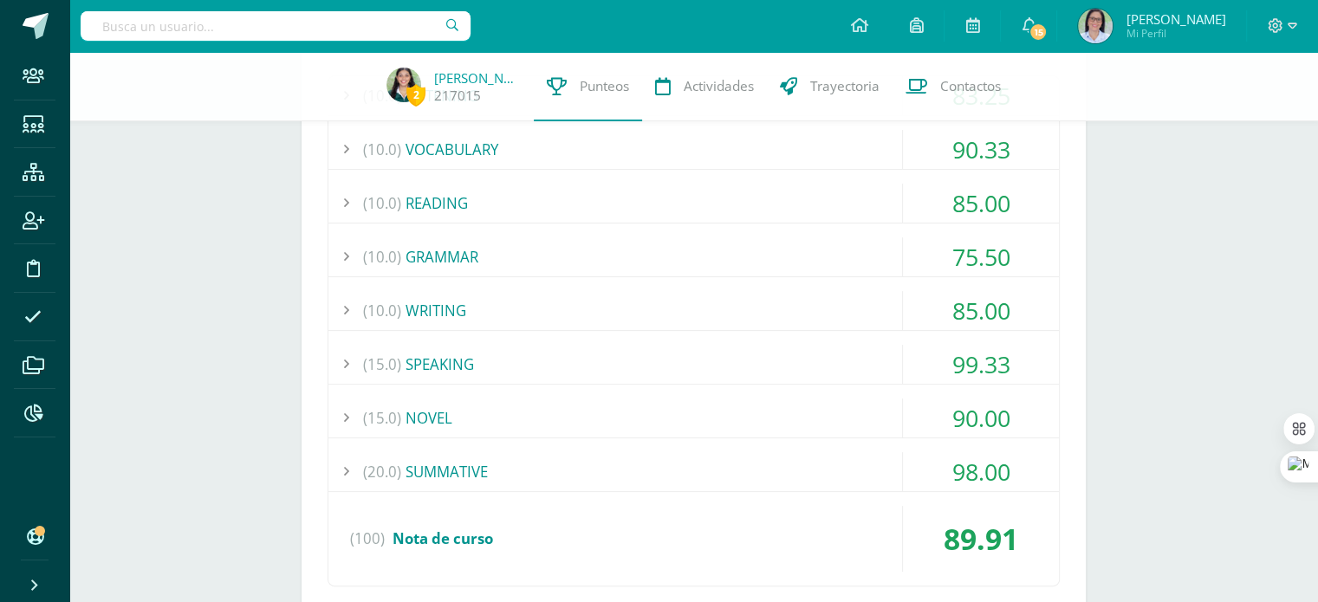
click at [578, 431] on div "(15.0) NOVEL" at bounding box center [693, 418] width 730 height 39
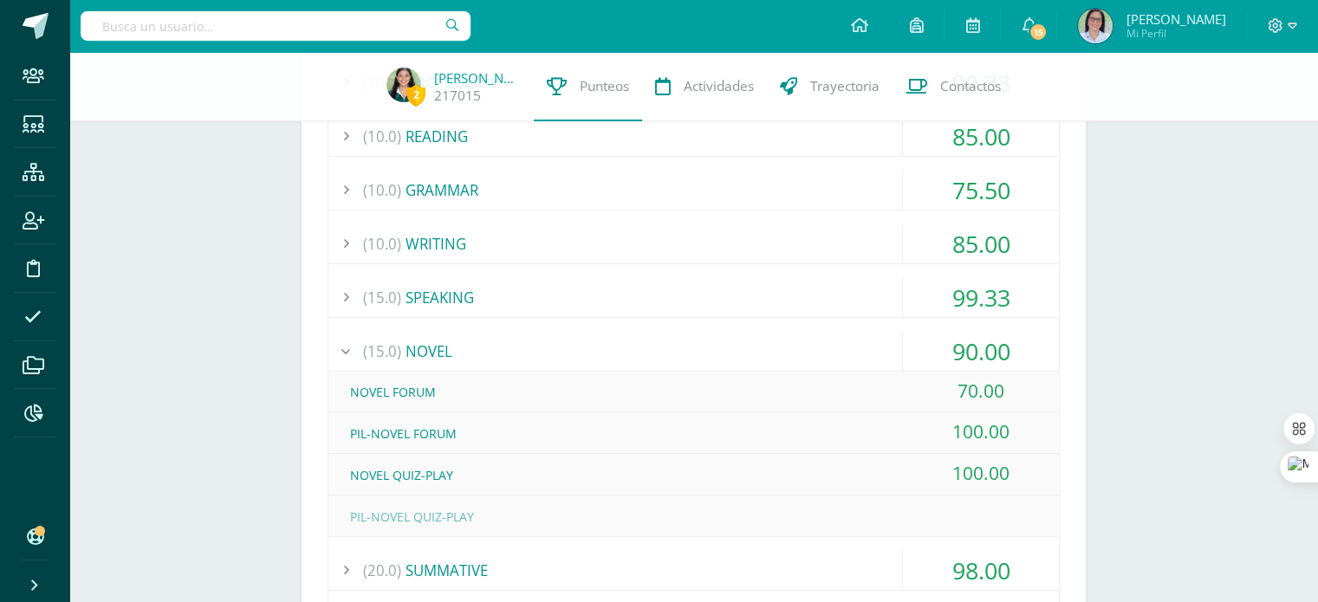
scroll to position [440, 0]
drag, startPoint x: 483, startPoint y: 522, endPoint x: 336, endPoint y: 419, distance: 179.8
click at [336, 419] on div "NOVEL FORUM 70.00 PIL-NOVEL FORUM" at bounding box center [693, 453] width 730 height 165
click at [715, 404] on div "NOVEL FORUM" at bounding box center [693, 391] width 730 height 39
click at [627, 340] on div "(15.0) NOVEL" at bounding box center [693, 350] width 730 height 39
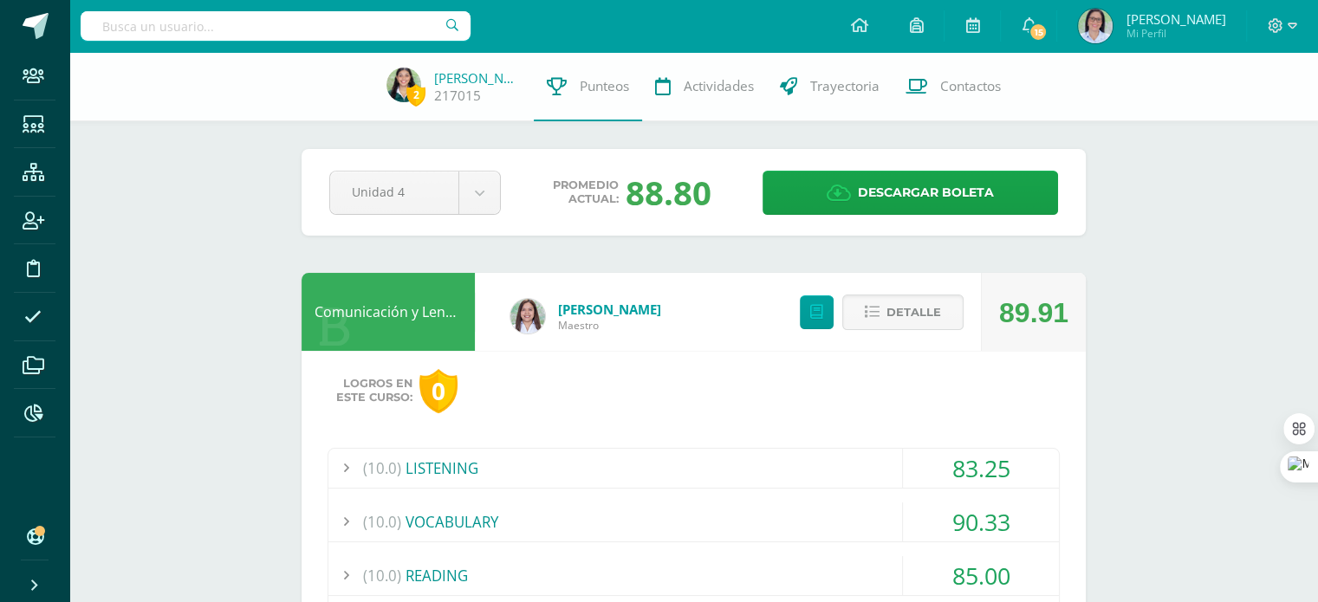
scroll to position [184, 0]
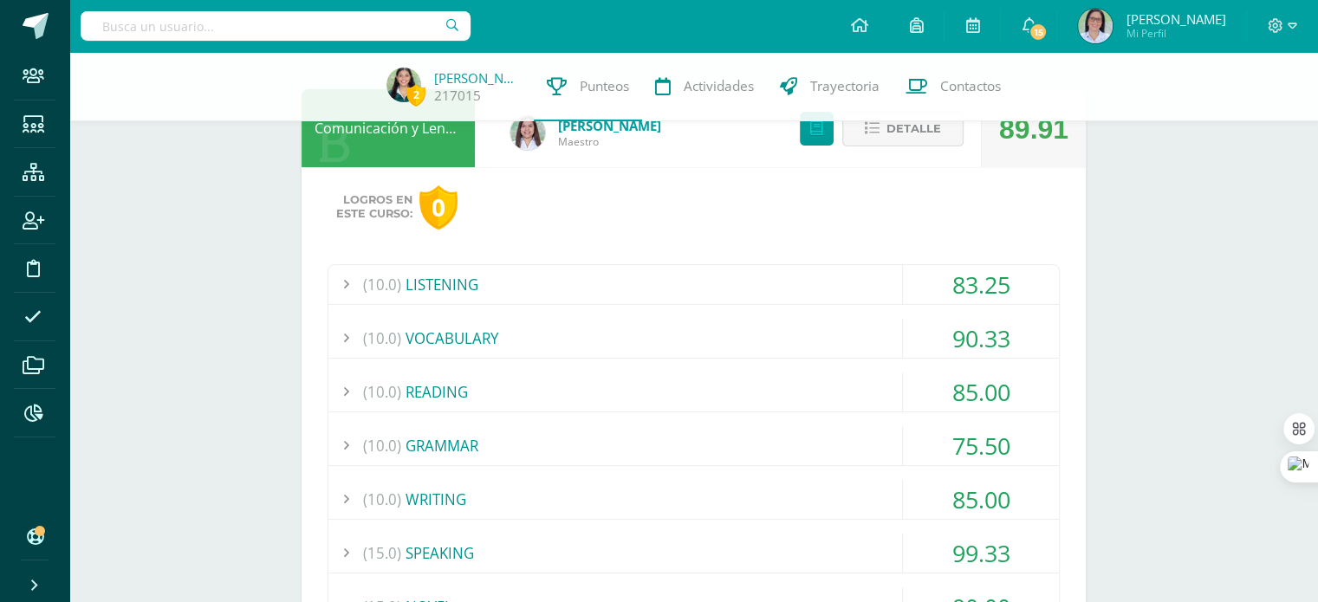
click at [880, 143] on button "Detalle" at bounding box center [902, 129] width 121 height 36
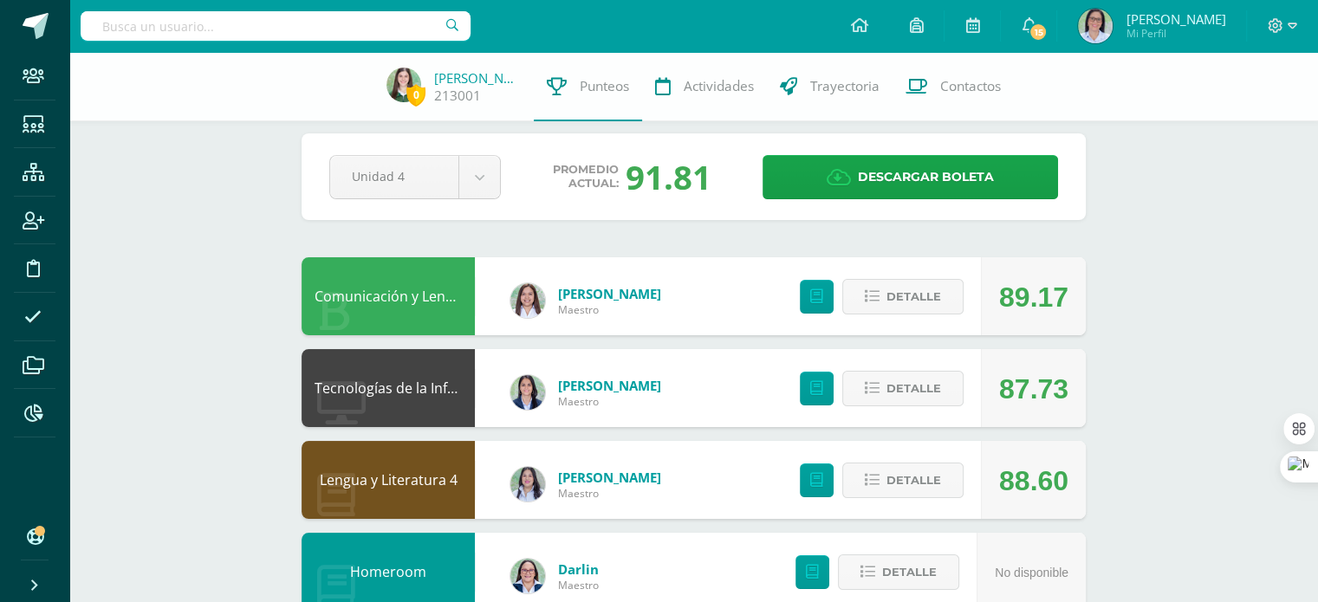
scroll to position [19, 0]
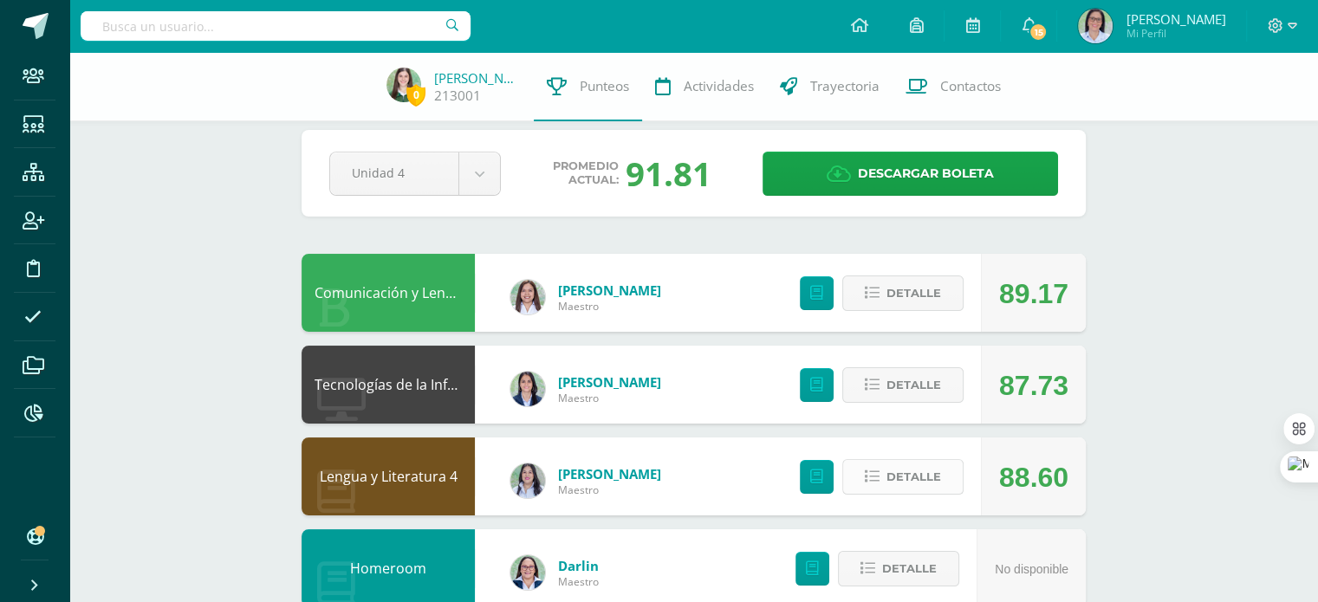
click at [878, 470] on icon at bounding box center [872, 477] width 15 height 15
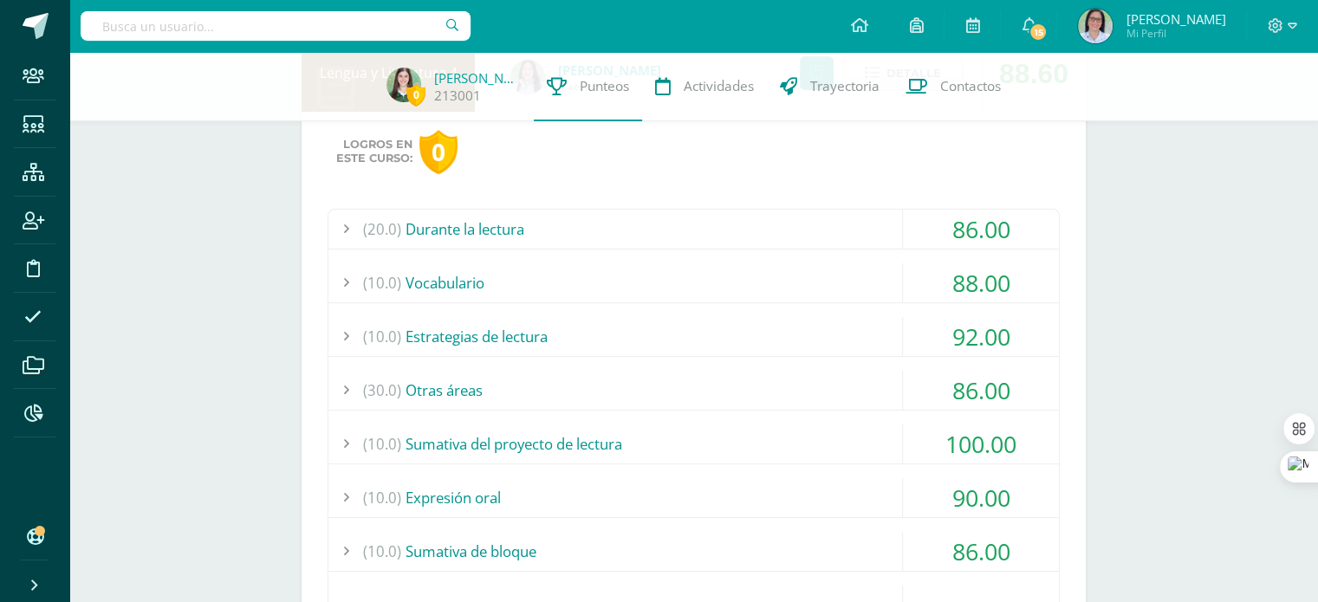
scroll to position [425, 0]
click at [595, 387] on div "(30.0) Otras áreas" at bounding box center [693, 388] width 730 height 39
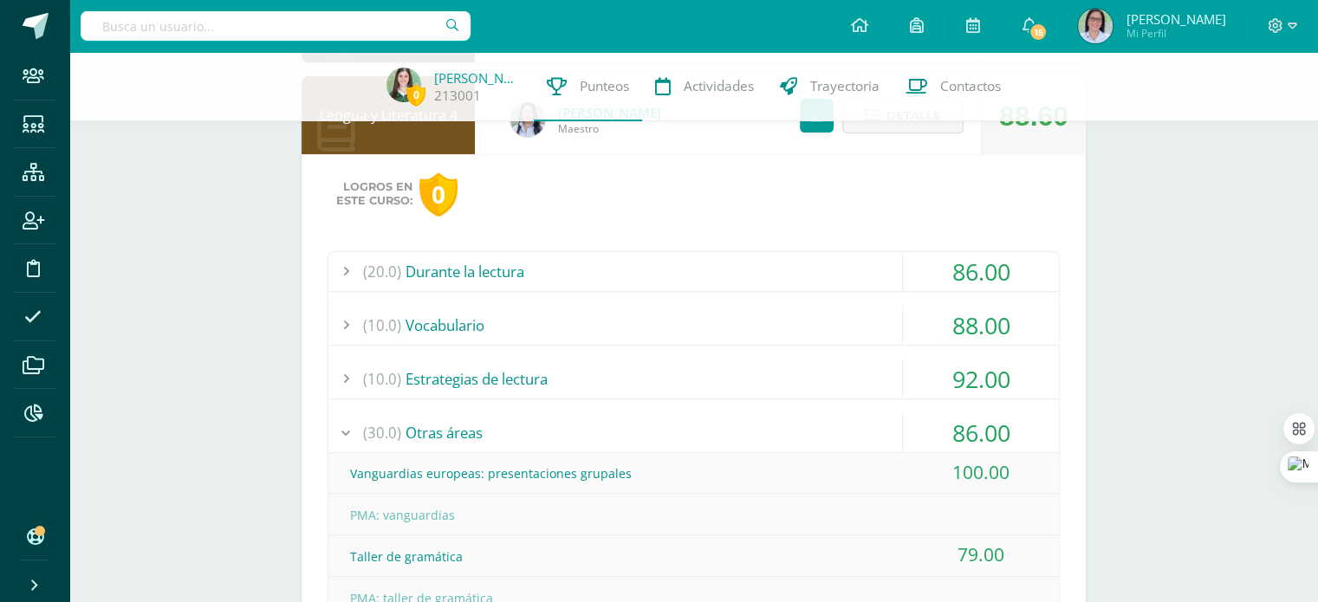
scroll to position [145, 0]
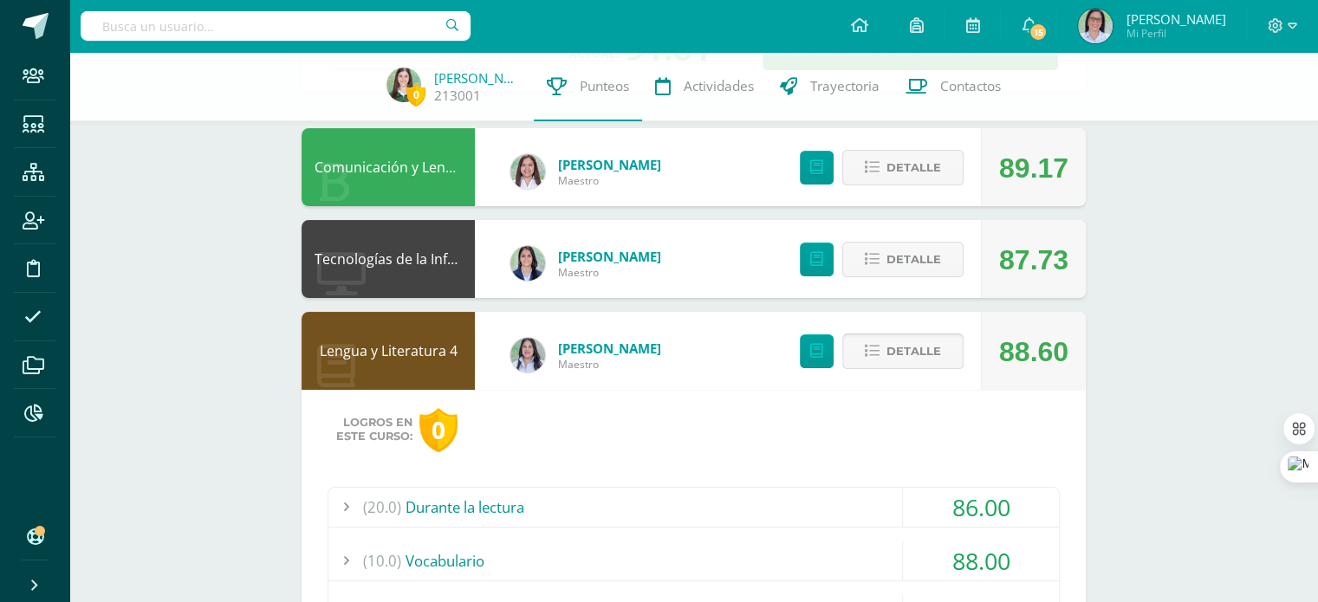
click at [908, 342] on span "Detalle" at bounding box center [913, 351] width 55 height 32
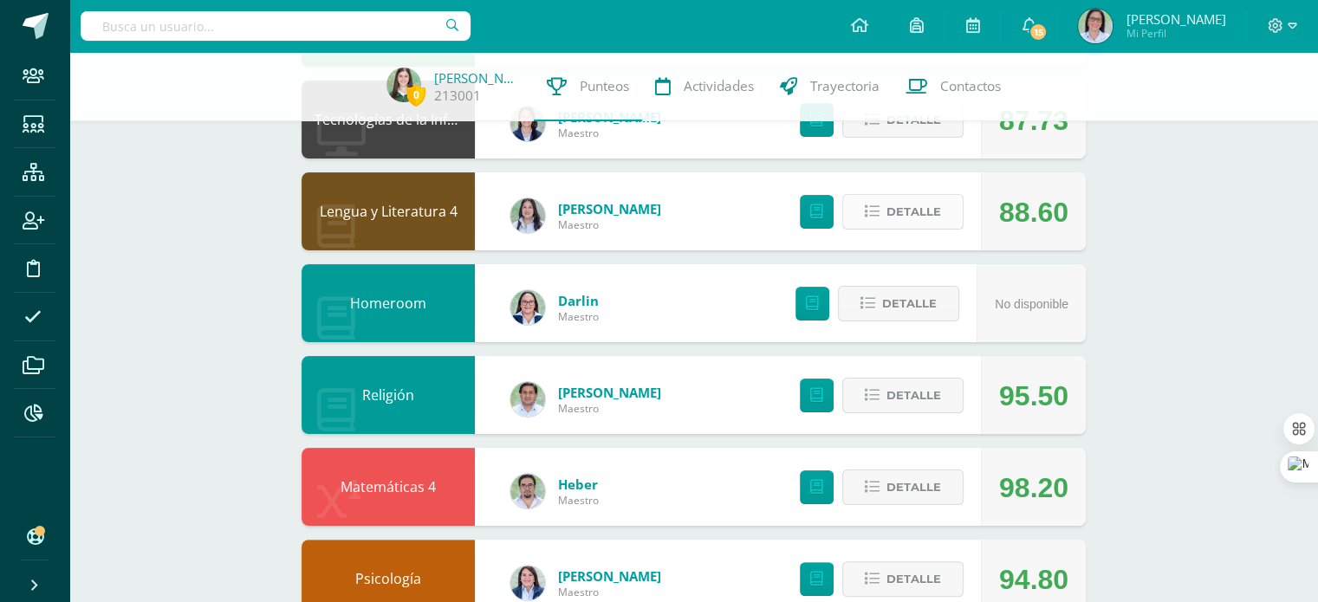
scroll to position [284, 0]
click at [878, 488] on icon at bounding box center [872, 487] width 15 height 15
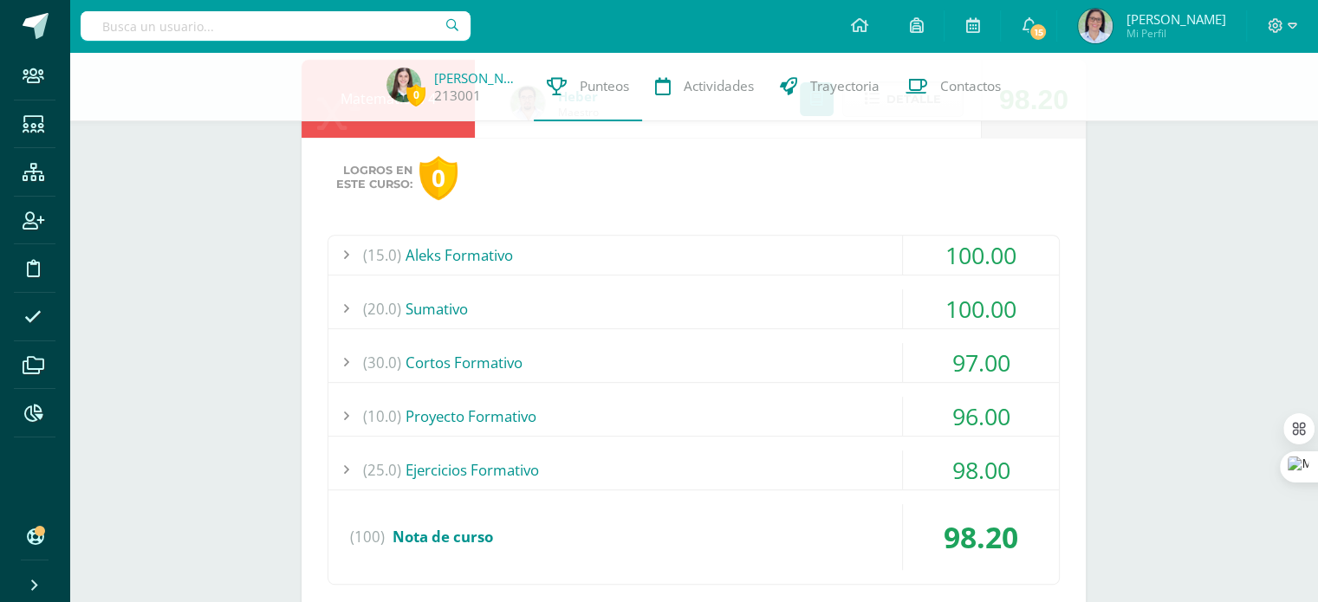
scroll to position [675, 0]
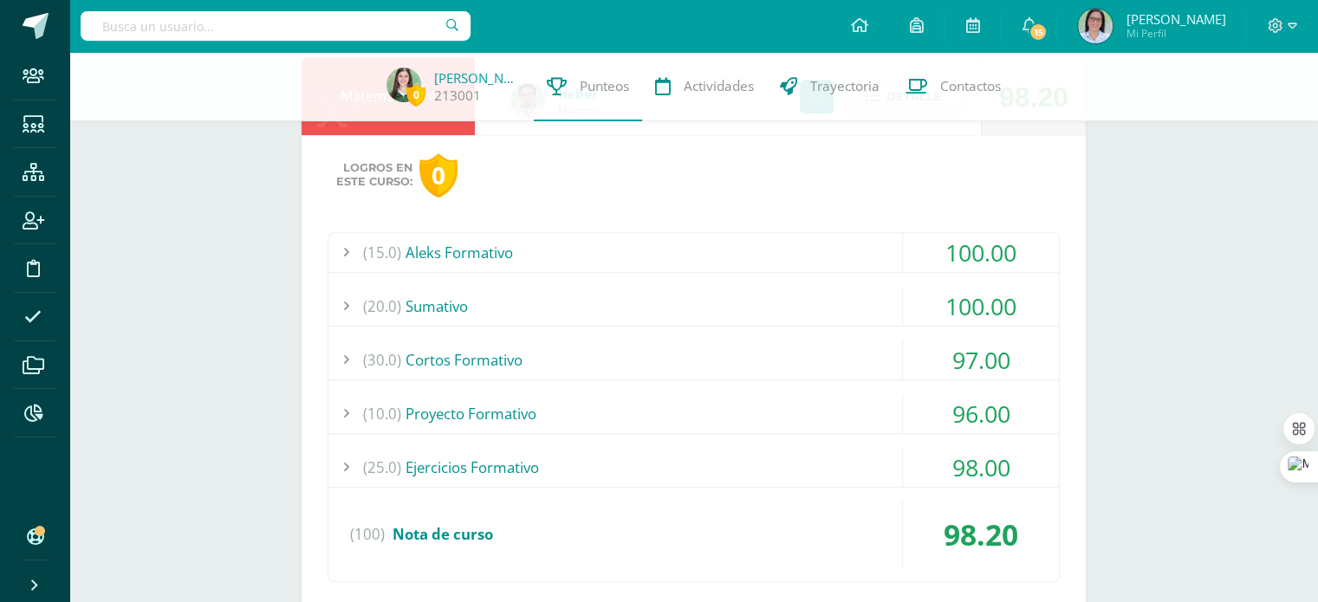
click at [751, 395] on div "(10.0) Proyecto Formativo" at bounding box center [693, 413] width 730 height 39
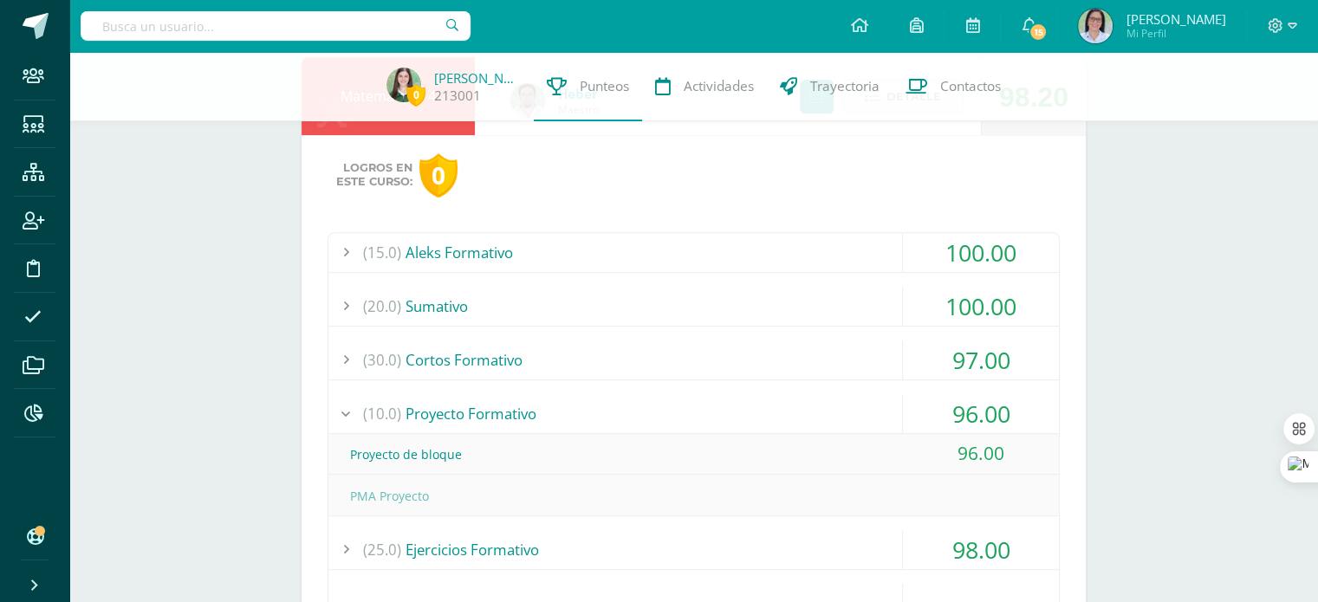
click at [749, 400] on div "(10.0) Proyecto Formativo" at bounding box center [693, 413] width 730 height 39
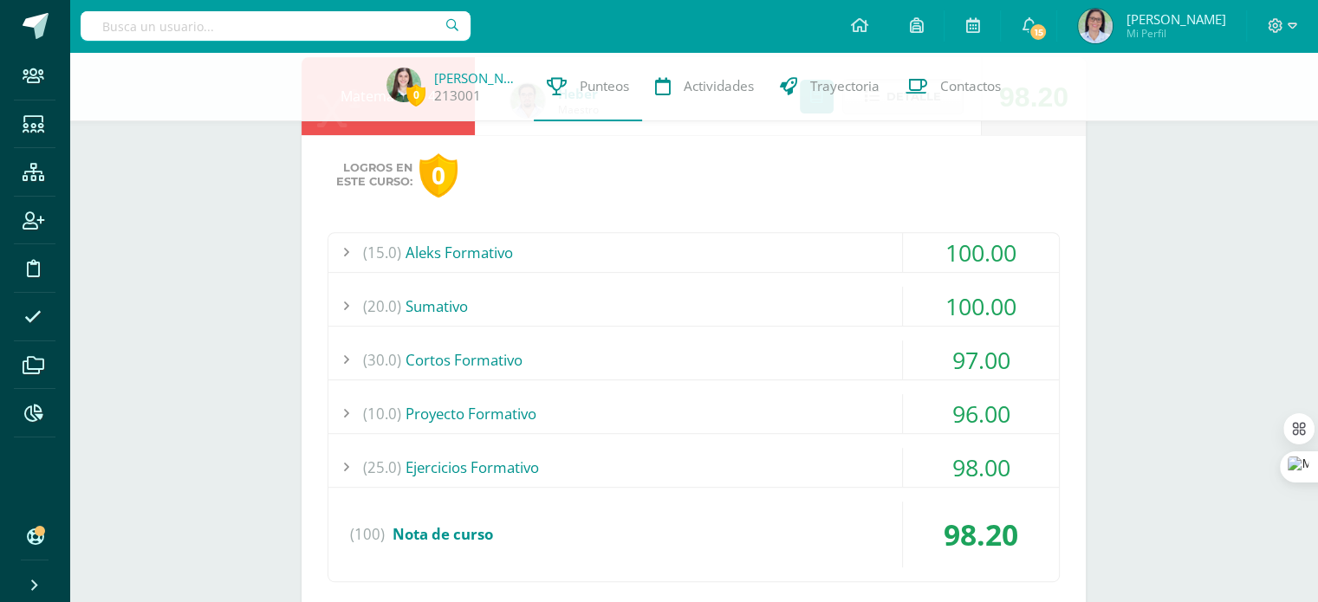
click at [759, 351] on div "(30.0) Cortos Formativo" at bounding box center [693, 359] width 730 height 39
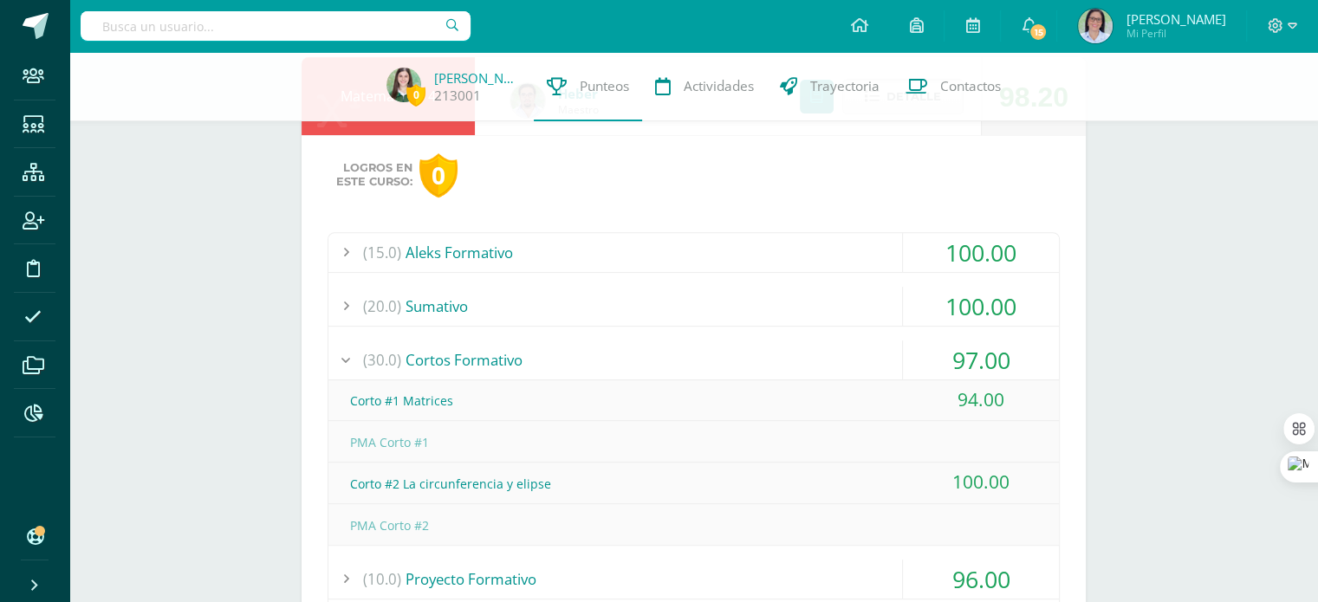
click at [759, 351] on div "(30.0) Cortos Formativo" at bounding box center [693, 359] width 730 height 39
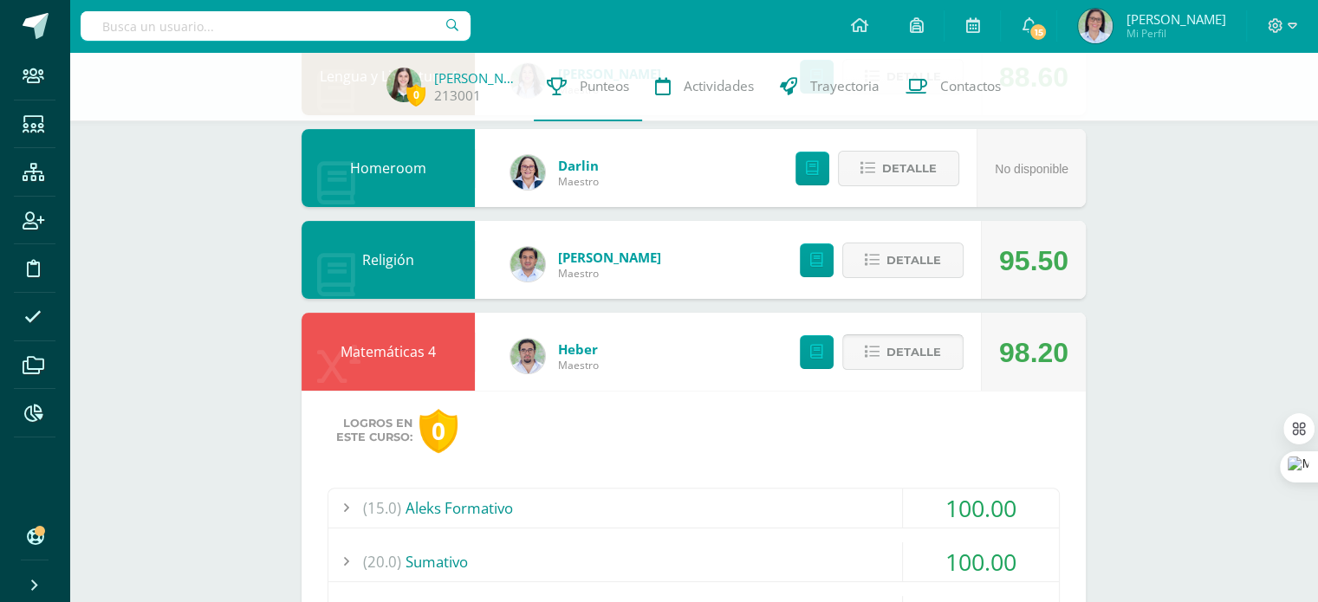
click at [898, 349] on span "Detalle" at bounding box center [913, 352] width 55 height 32
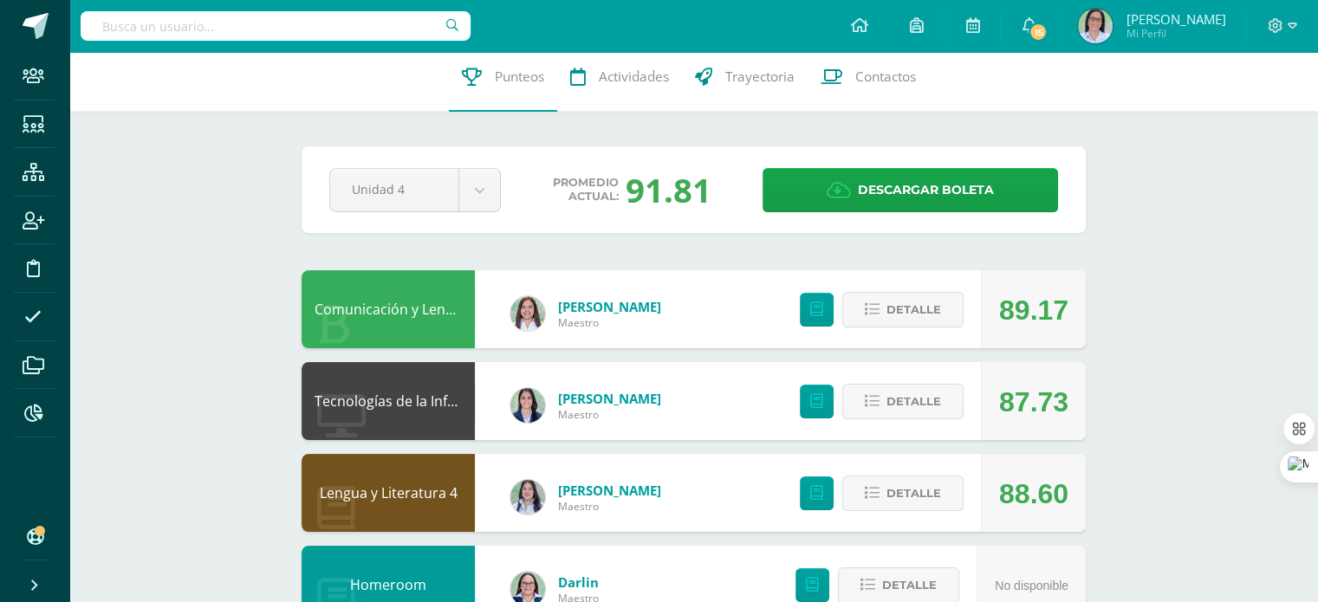
scroll to position [0, 0]
